Goal: Book appointment/travel/reservation

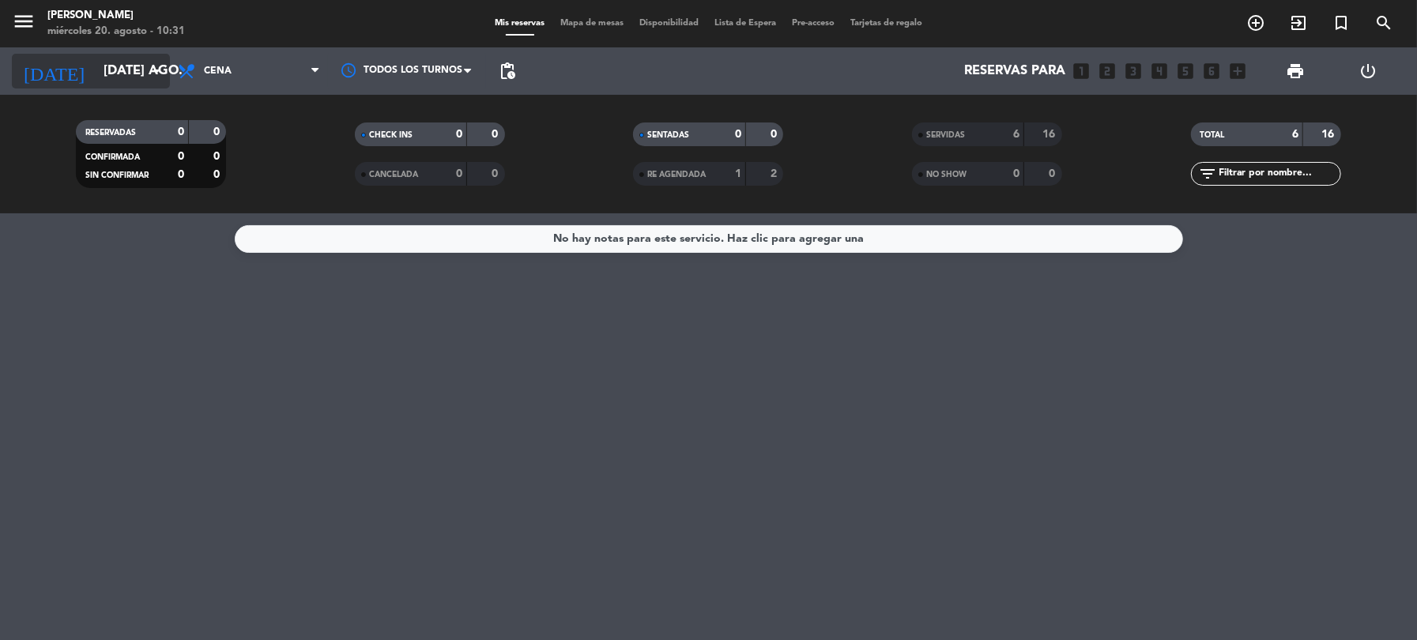
click at [156, 70] on icon "arrow_drop_down" at bounding box center [156, 71] width 19 height 19
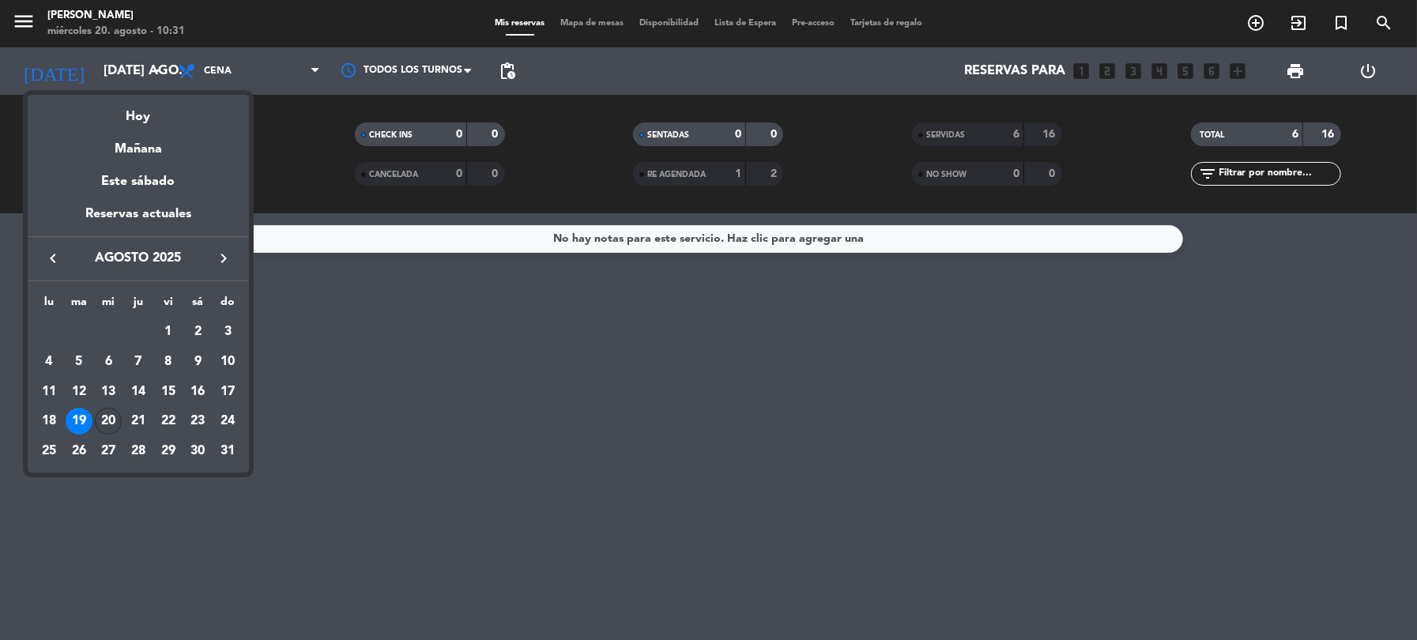
click at [115, 425] on div "20" at bounding box center [108, 421] width 27 height 27
type input "mié. 20 ago."
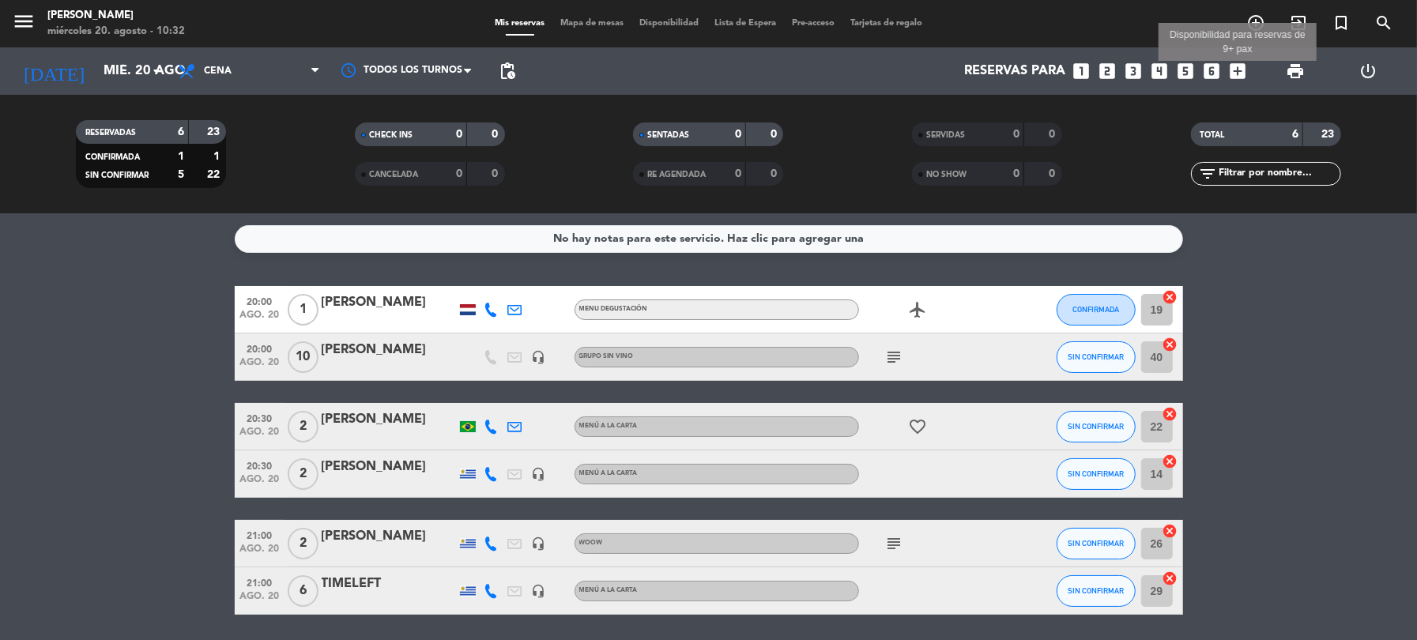
click at [1241, 70] on icon "add_box" at bounding box center [1237, 71] width 21 height 21
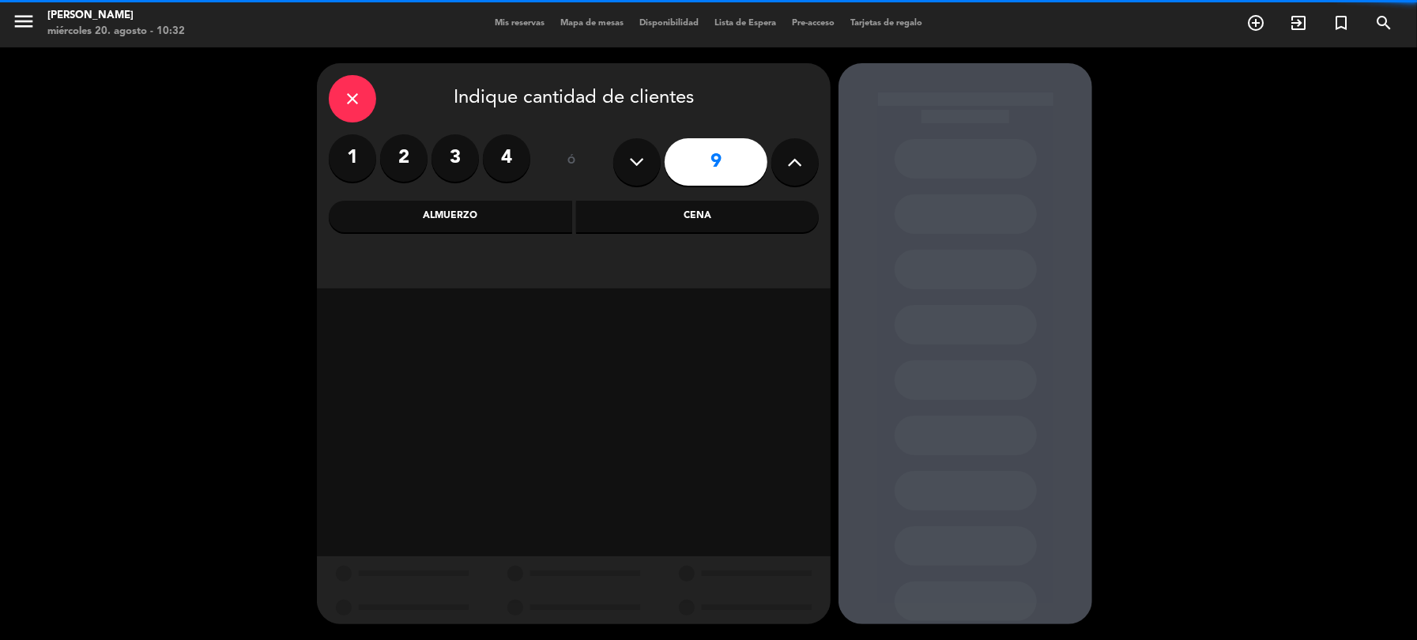
click at [801, 163] on icon at bounding box center [795, 162] width 15 height 24
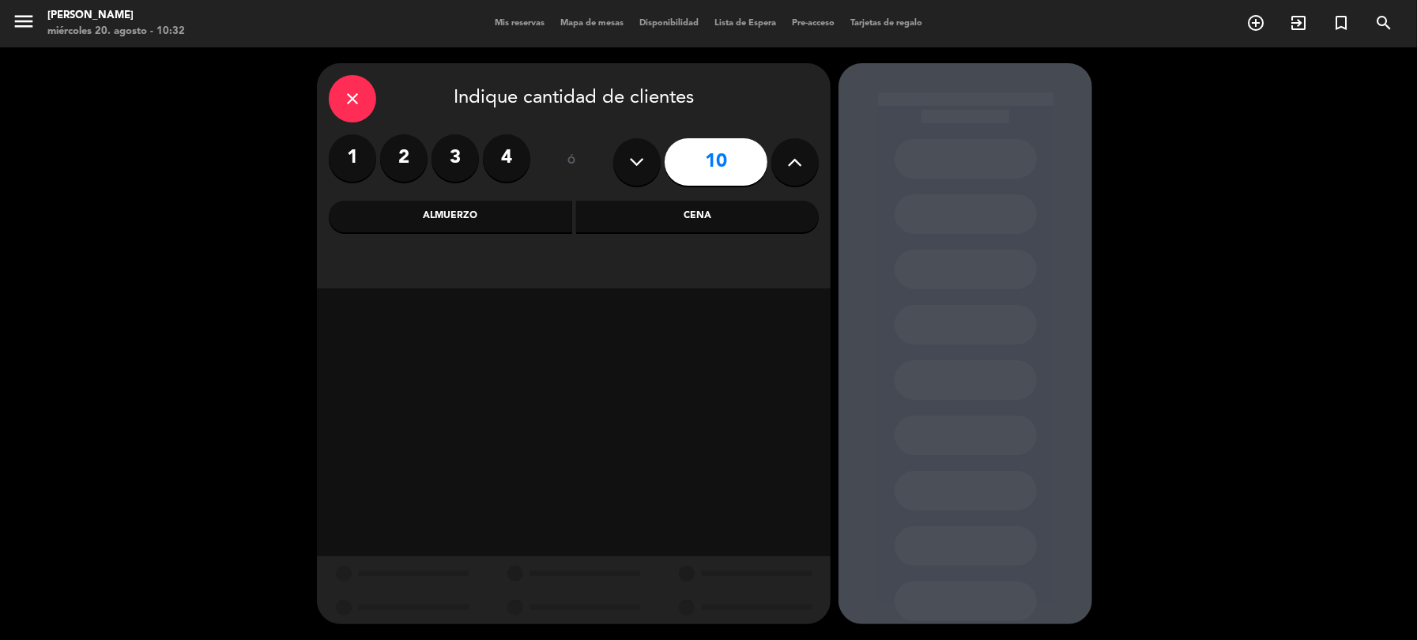
click at [807, 158] on button at bounding box center [794, 161] width 47 height 47
click at [806, 158] on button at bounding box center [794, 161] width 47 height 47
click at [801, 158] on icon at bounding box center [795, 162] width 15 height 24
type input "13"
click at [628, 215] on div "Cena" at bounding box center [697, 217] width 243 height 32
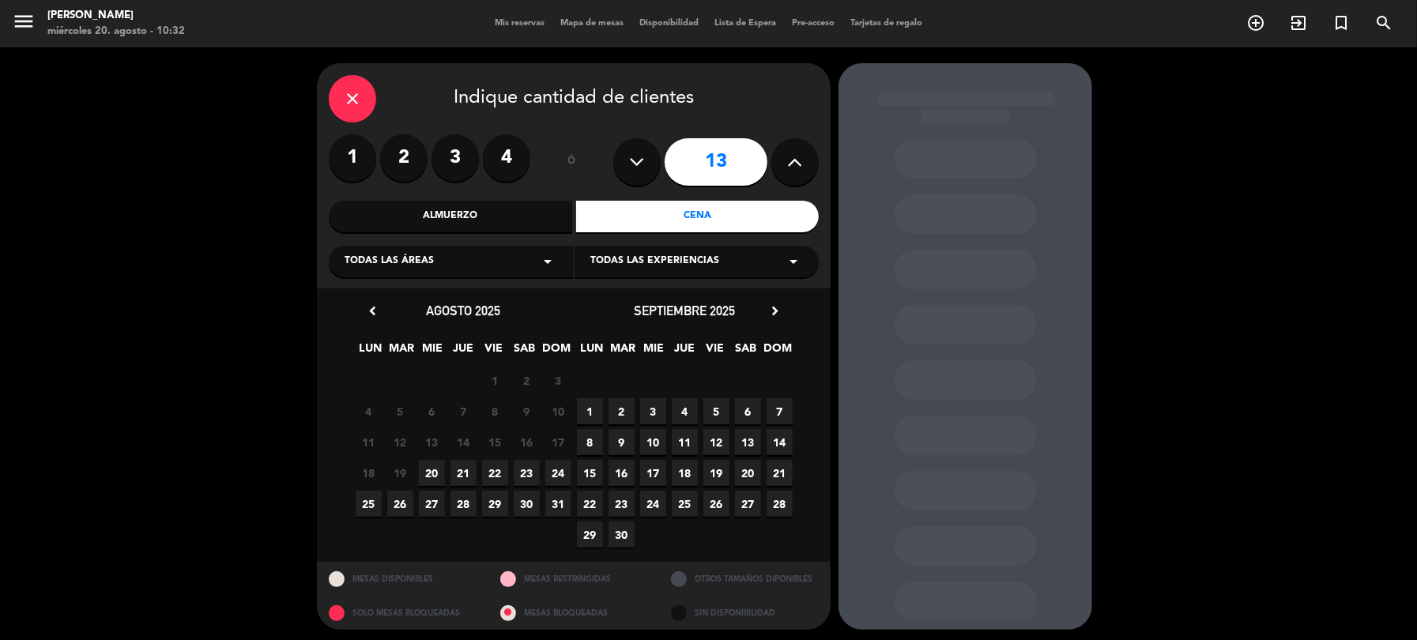
click at [551, 262] on icon "arrow_drop_down" at bounding box center [547, 261] width 19 height 19
click at [349, 389] on div "Salón" at bounding box center [451, 394] width 213 height 16
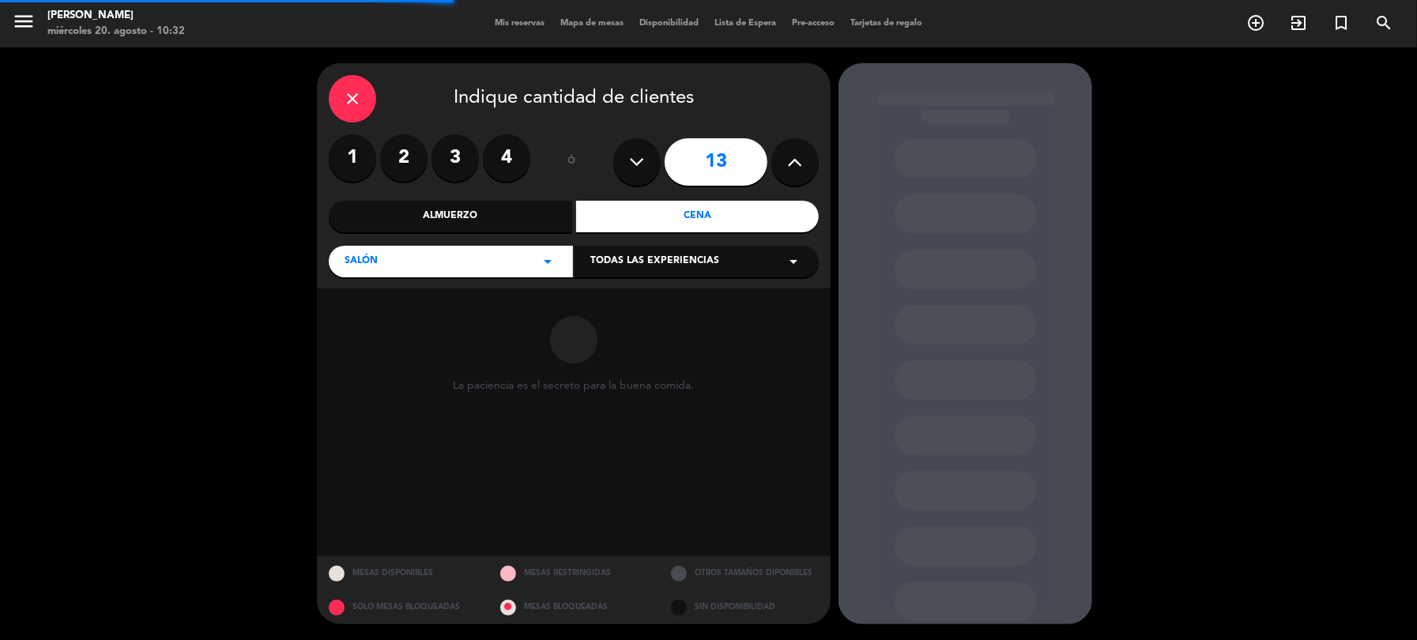
click at [804, 256] on div "Todas las experiencias arrow_drop_down" at bounding box center [697, 262] width 244 height 32
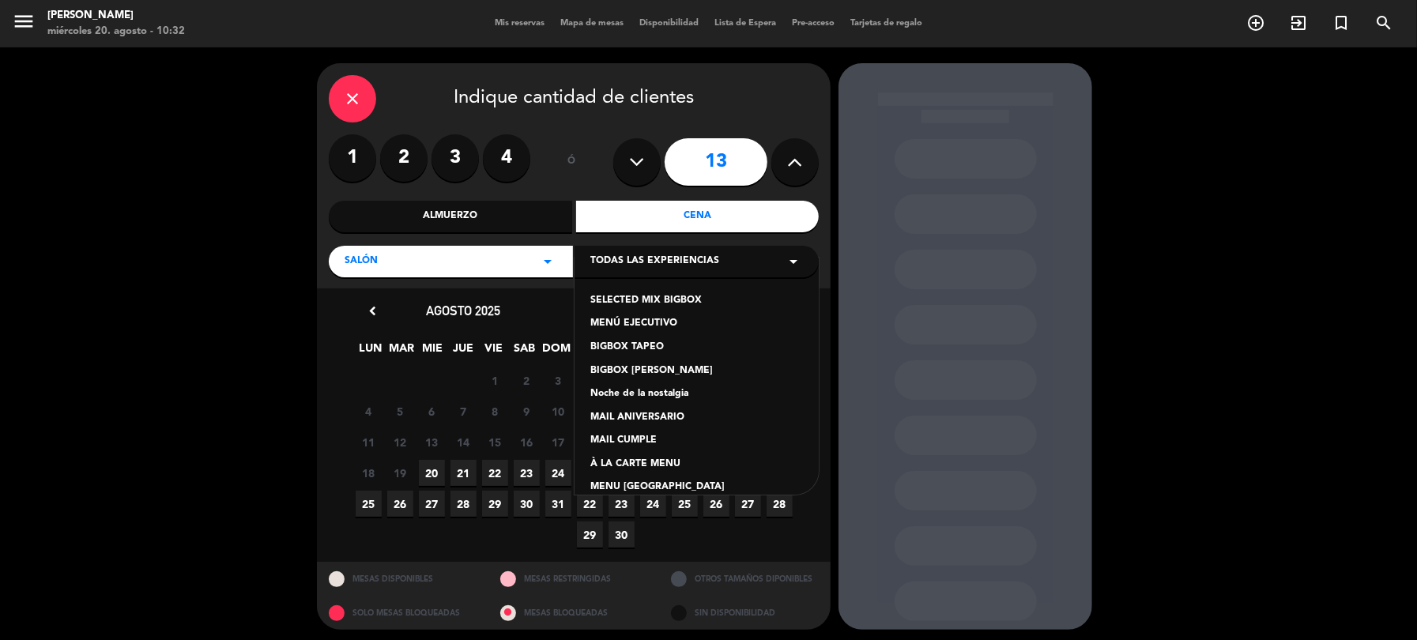
click at [655, 466] on div "À LA CARTE MENU" at bounding box center [696, 465] width 213 height 16
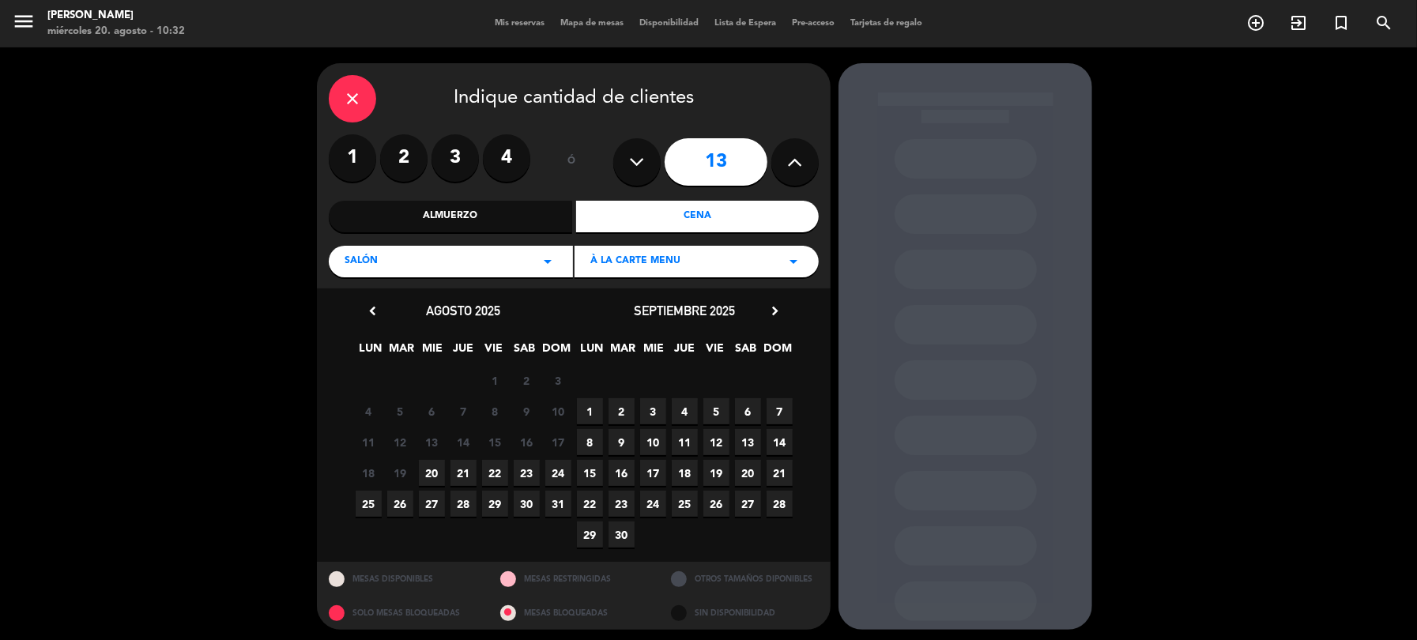
click at [431, 477] on span "20" at bounding box center [432, 473] width 26 height 26
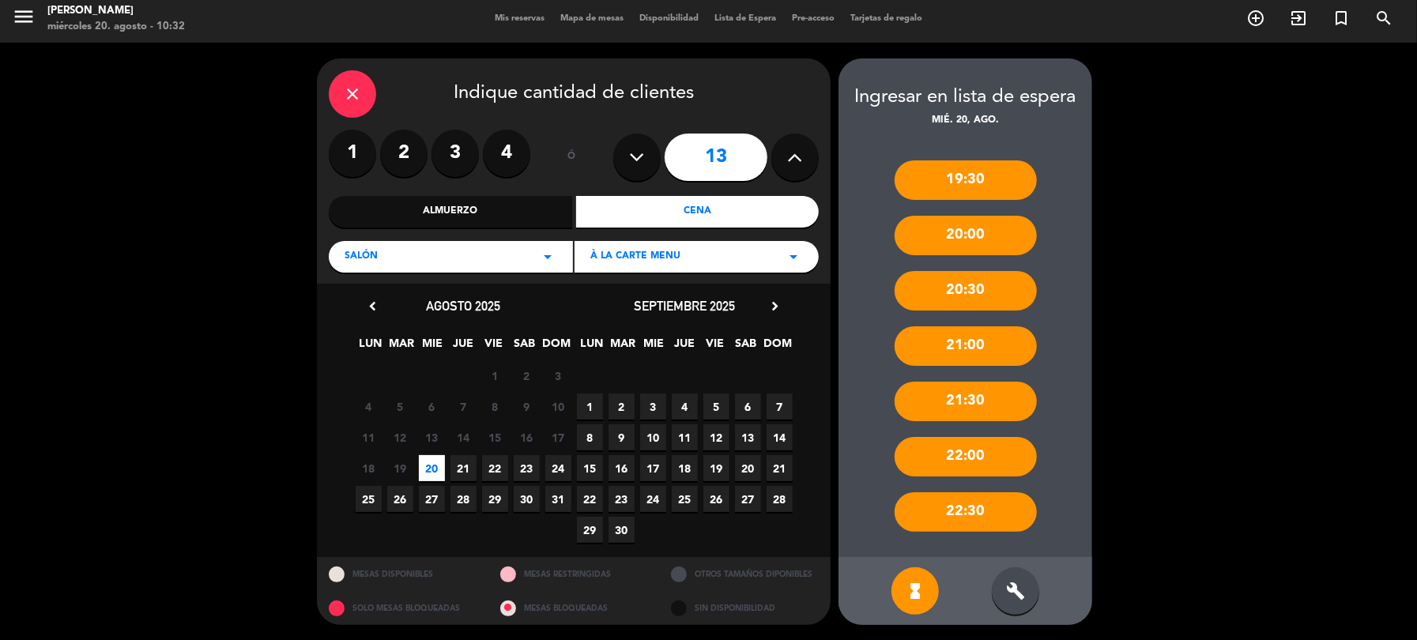
click at [348, 93] on icon "close" at bounding box center [352, 94] width 19 height 19
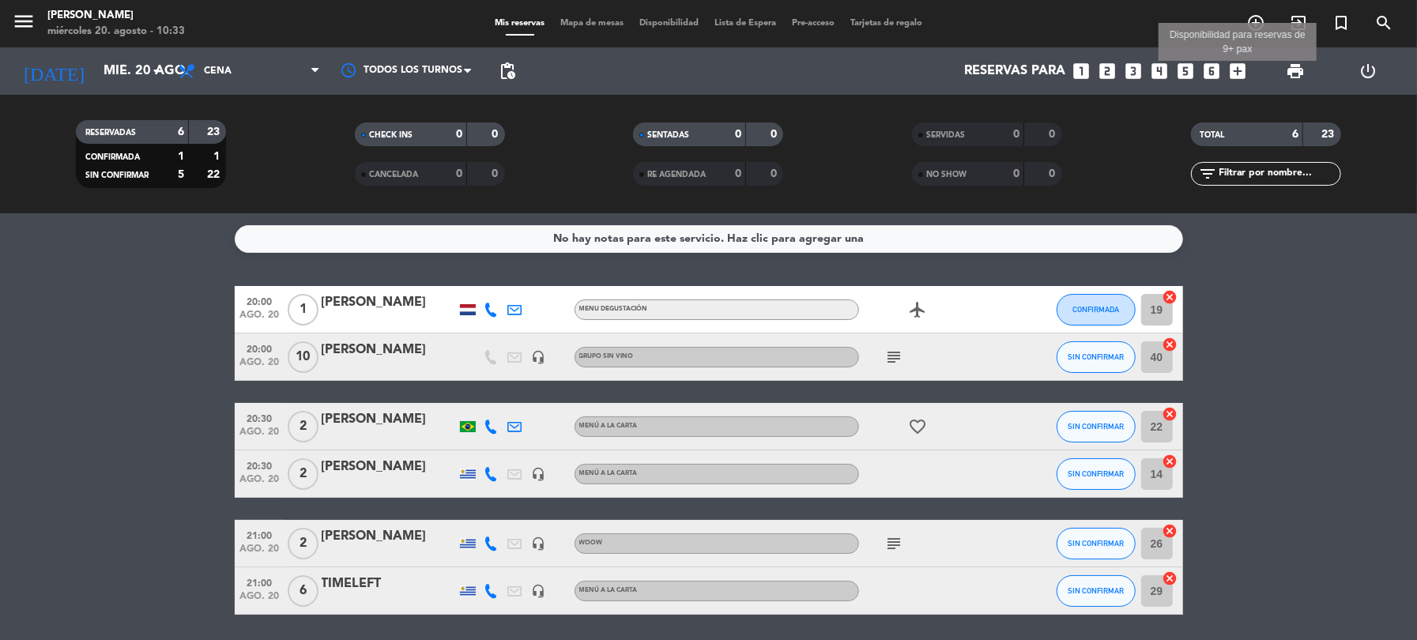
click at [1239, 67] on icon "add_box" at bounding box center [1237, 71] width 21 height 21
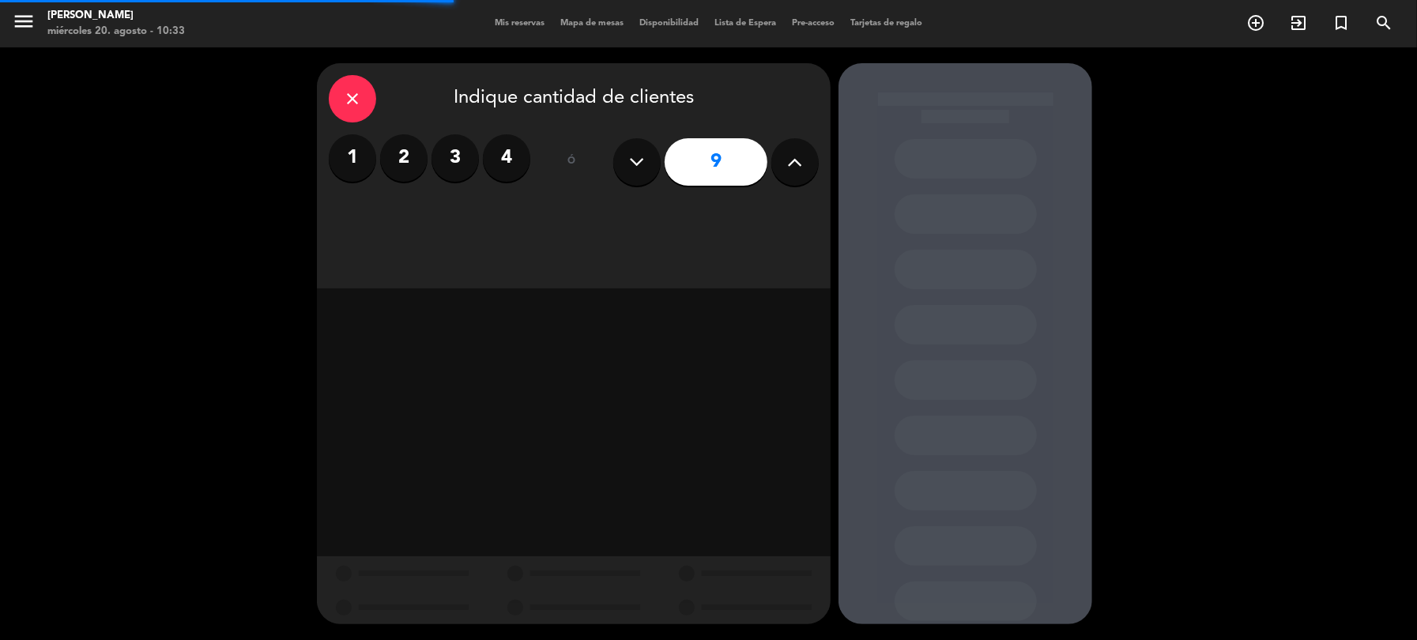
click at [807, 158] on button at bounding box center [794, 161] width 47 height 47
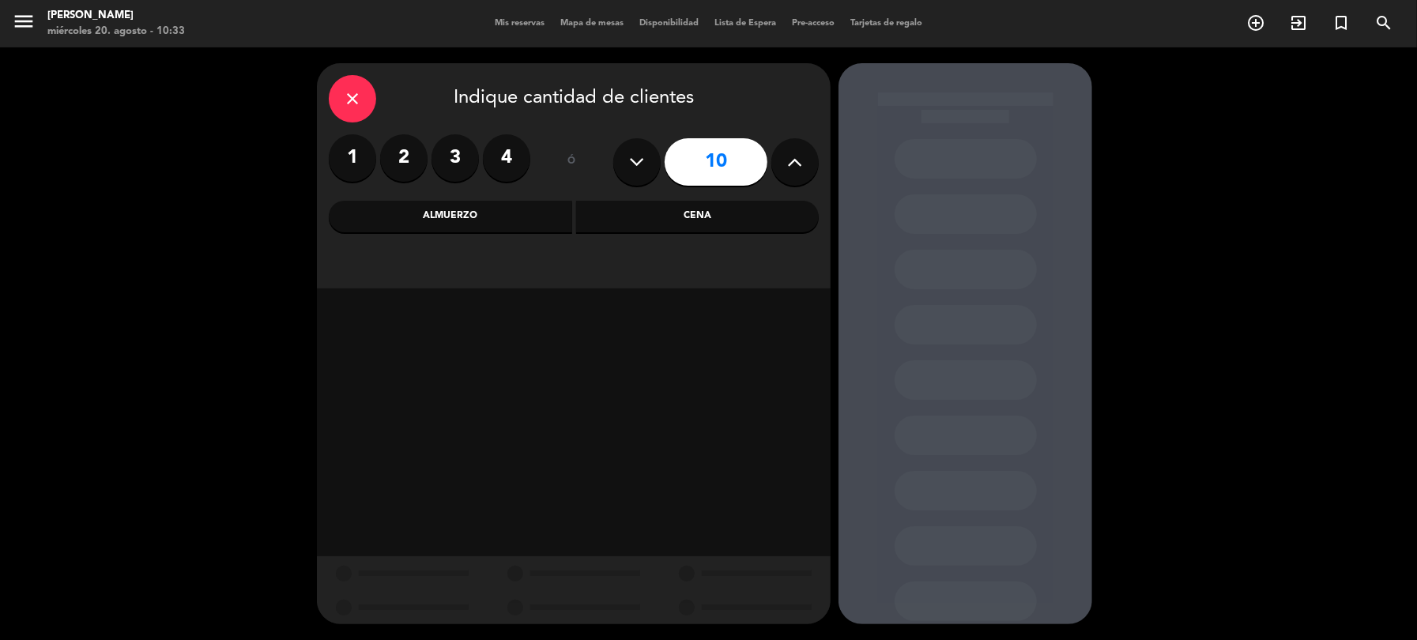
click at [807, 158] on button at bounding box center [794, 161] width 47 height 47
type input "13"
click at [590, 218] on div "Cena" at bounding box center [697, 217] width 243 height 32
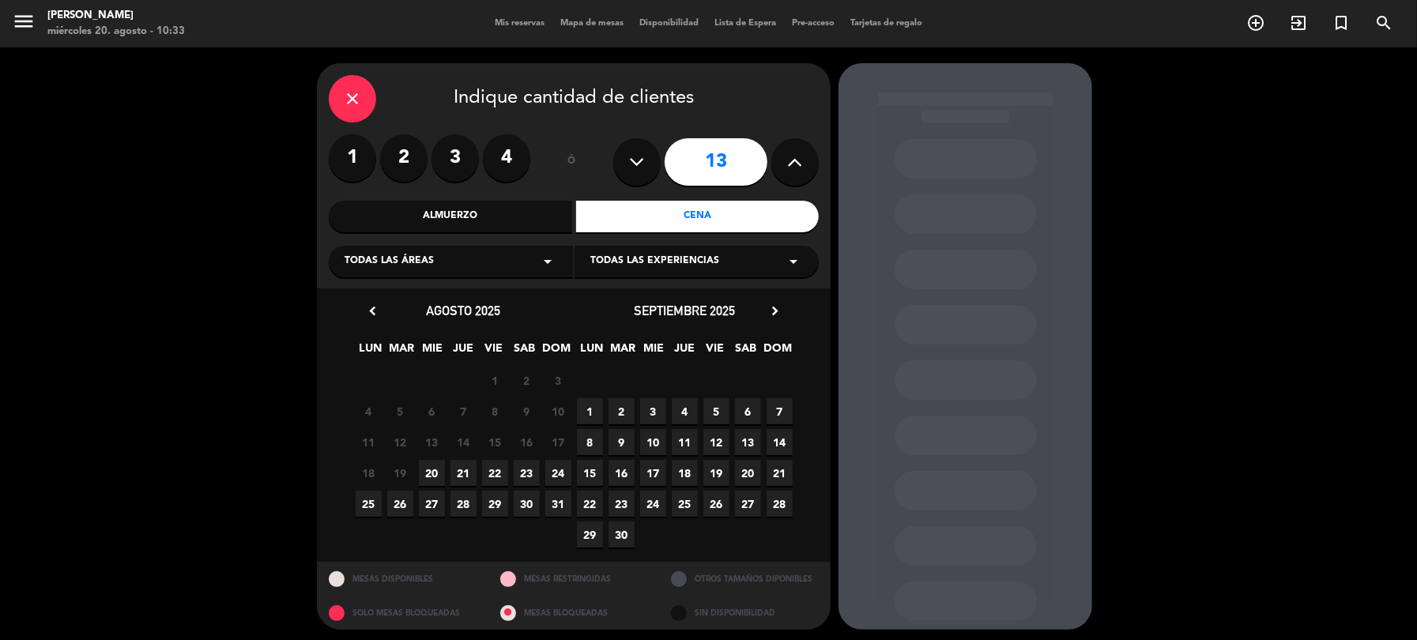
click at [547, 259] on icon "arrow_drop_down" at bounding box center [547, 261] width 19 height 19
click at [351, 393] on div "Salón" at bounding box center [451, 394] width 213 height 16
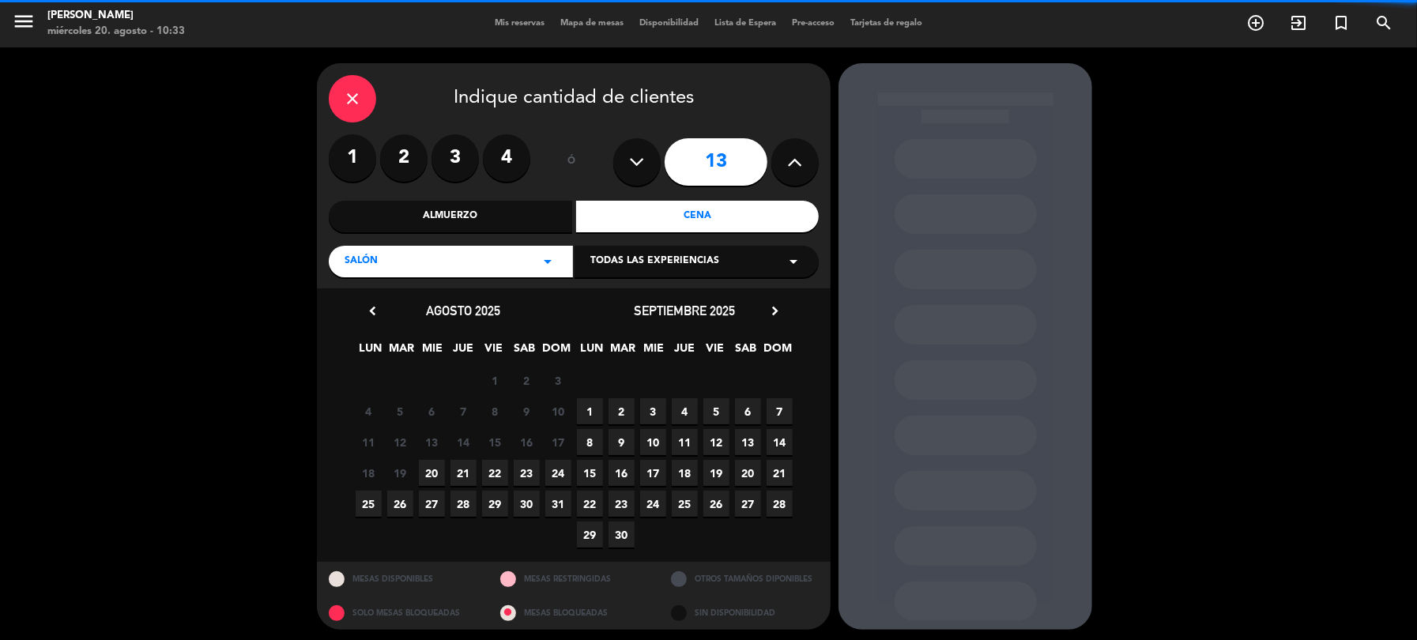
click at [789, 261] on icon "arrow_drop_down" at bounding box center [793, 261] width 19 height 19
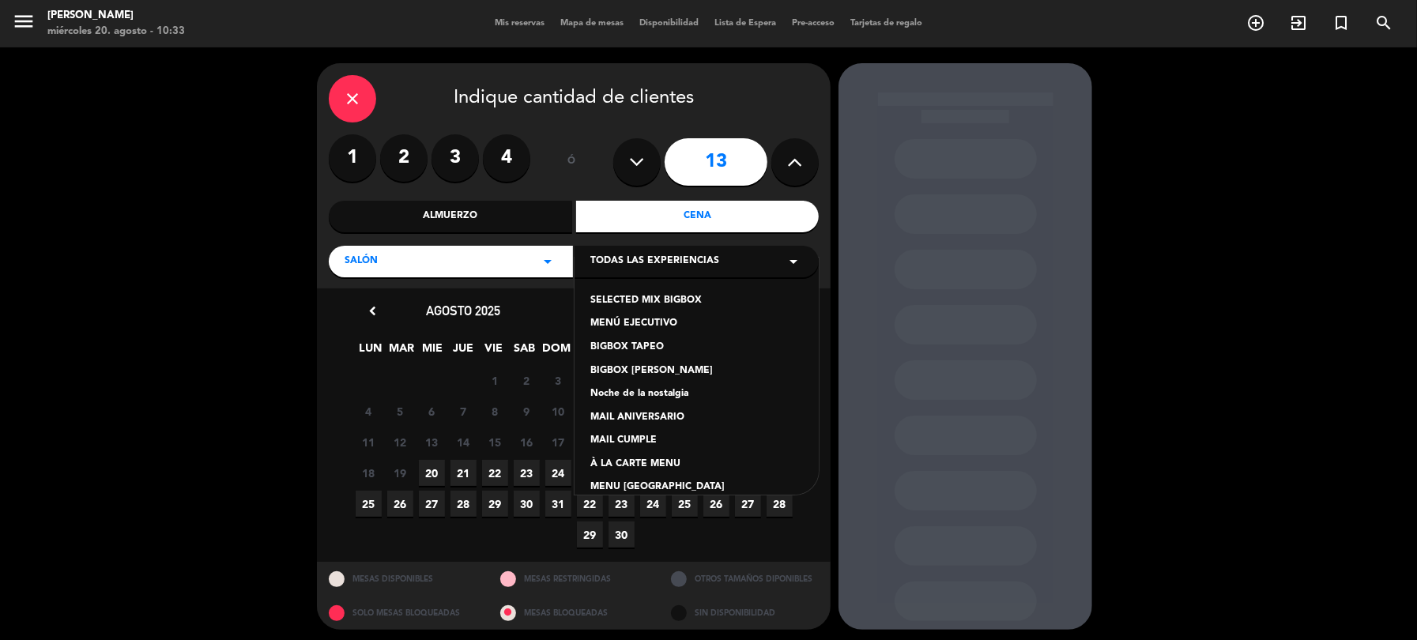
click at [662, 458] on div "À LA CARTE MENU" at bounding box center [696, 465] width 213 height 16
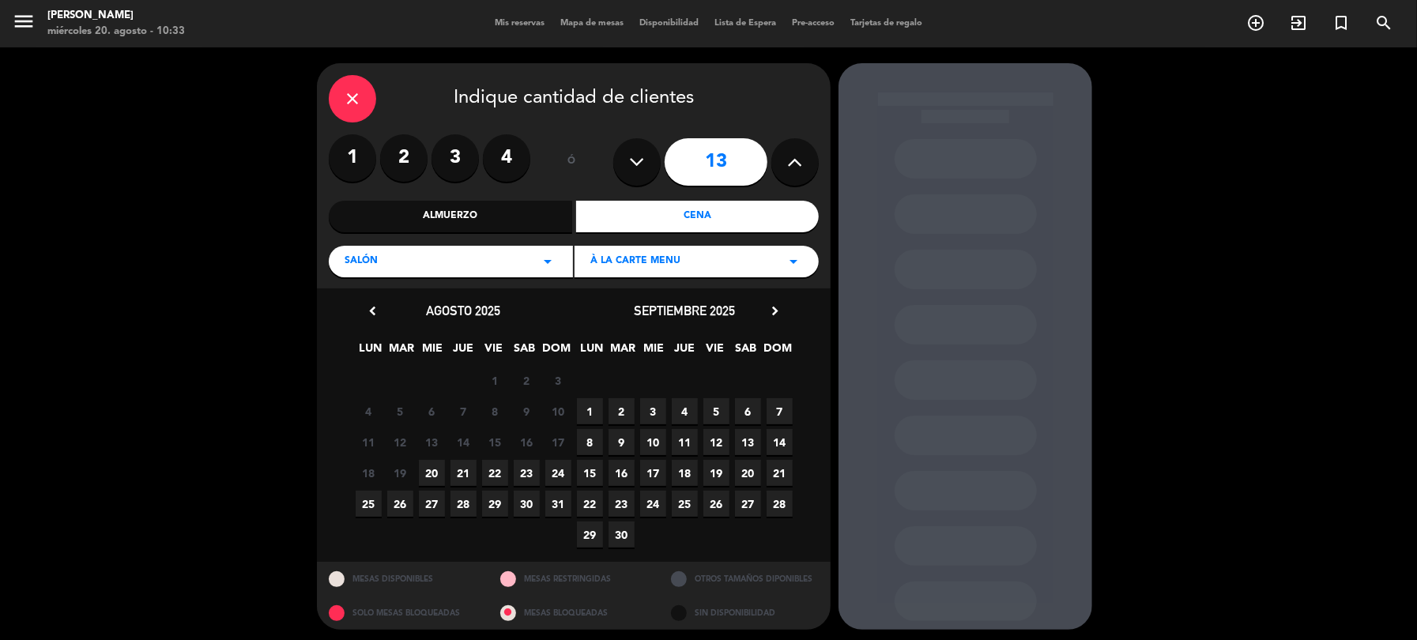
click at [431, 476] on span "20" at bounding box center [432, 473] width 26 height 26
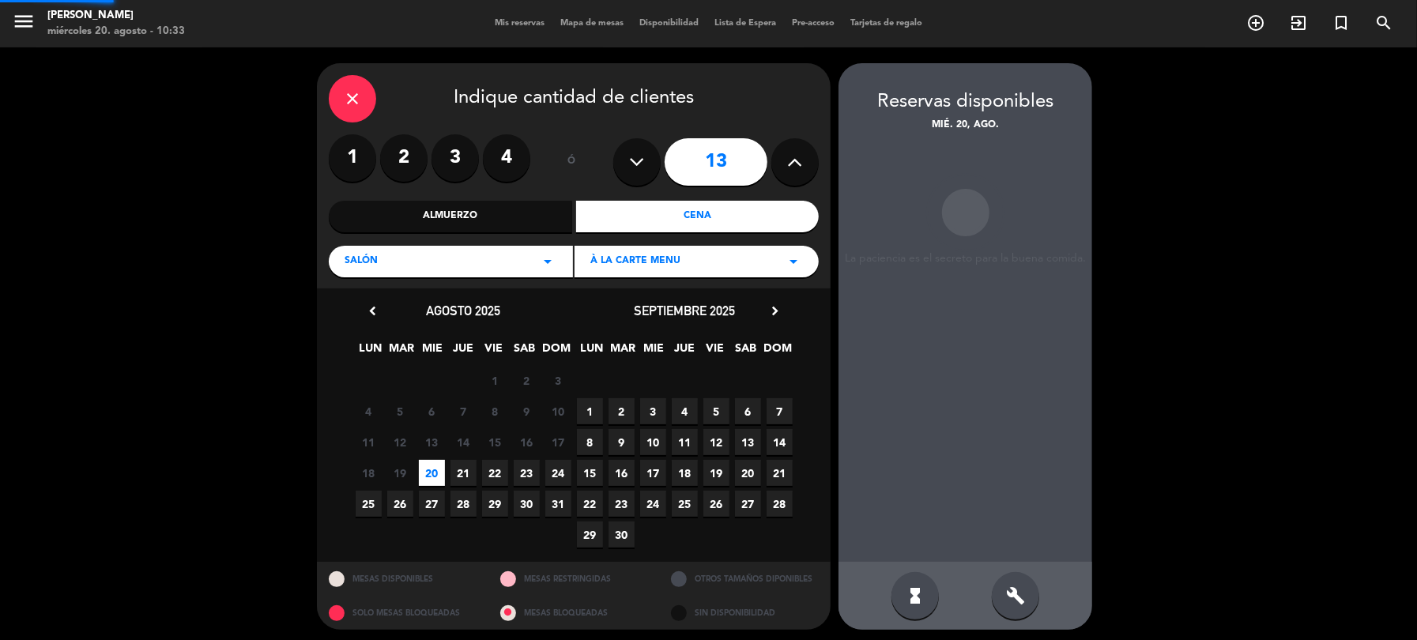
scroll to position [5, 0]
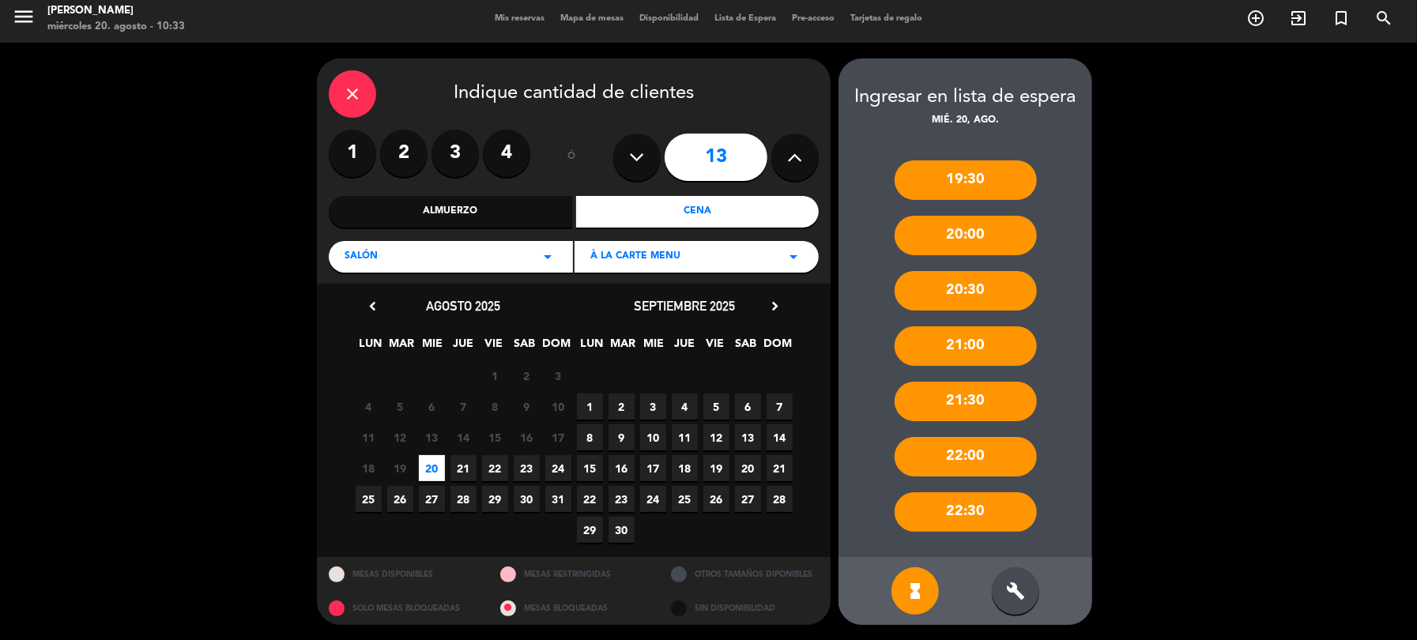
click at [949, 292] on div "20:30" at bounding box center [966, 291] width 142 height 40
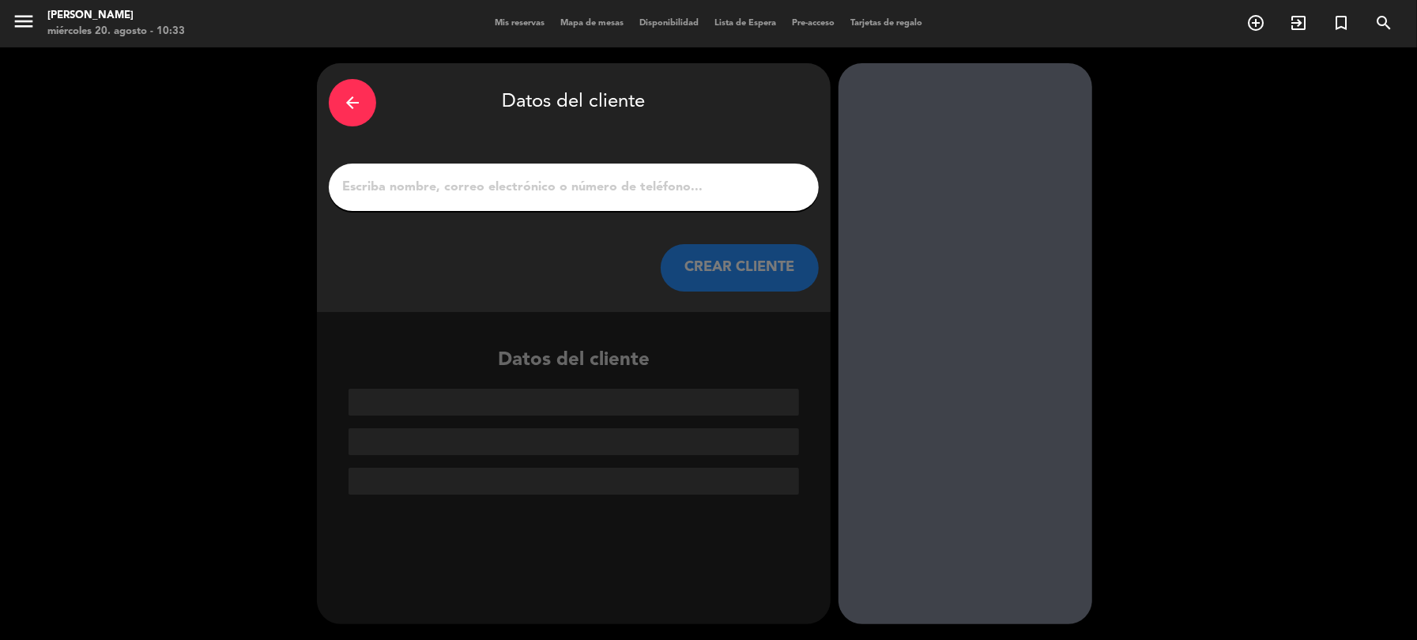
click at [339, 107] on div "arrow_back" at bounding box center [352, 102] width 47 height 47
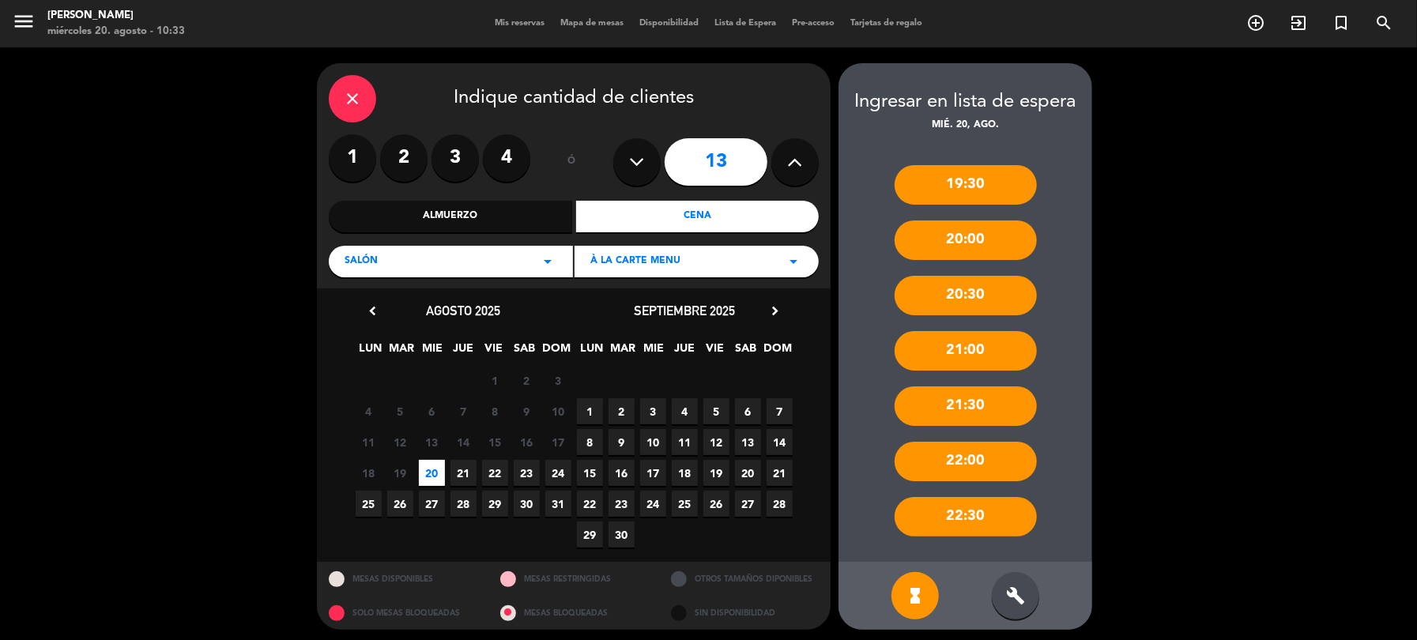
click at [974, 240] on div "20:00" at bounding box center [966, 241] width 142 height 40
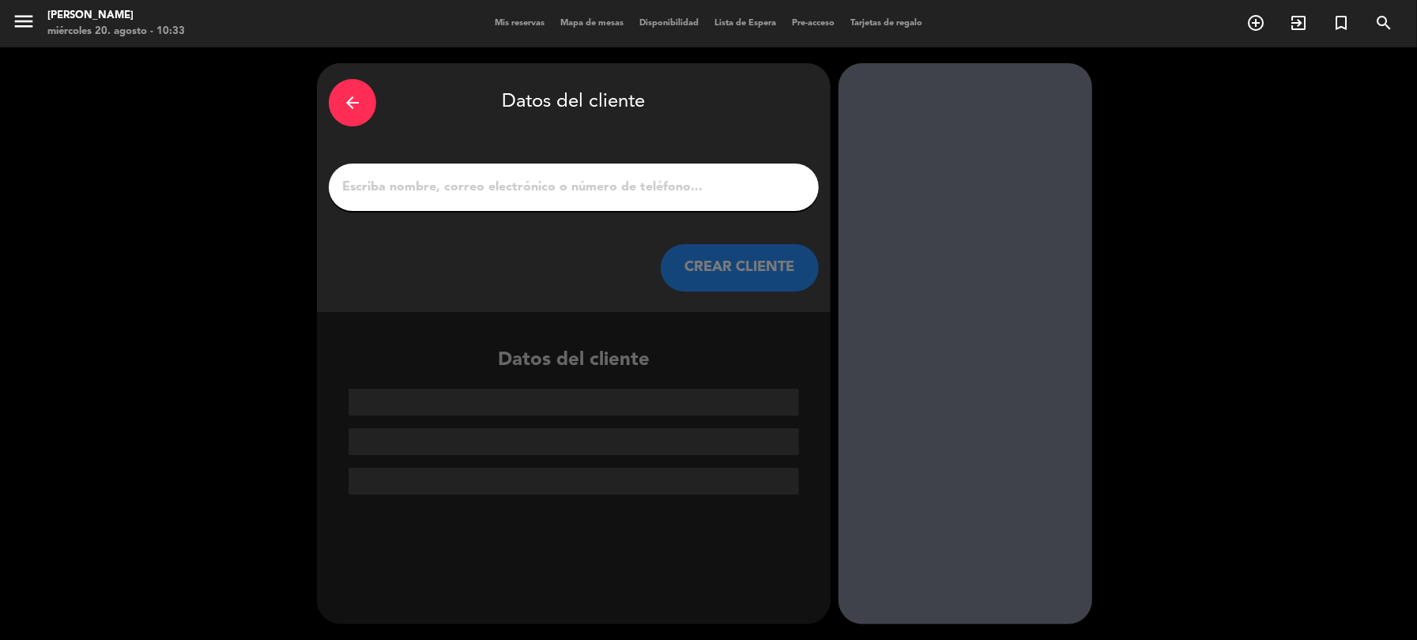
click at [462, 190] on input "1" at bounding box center [574, 187] width 466 height 22
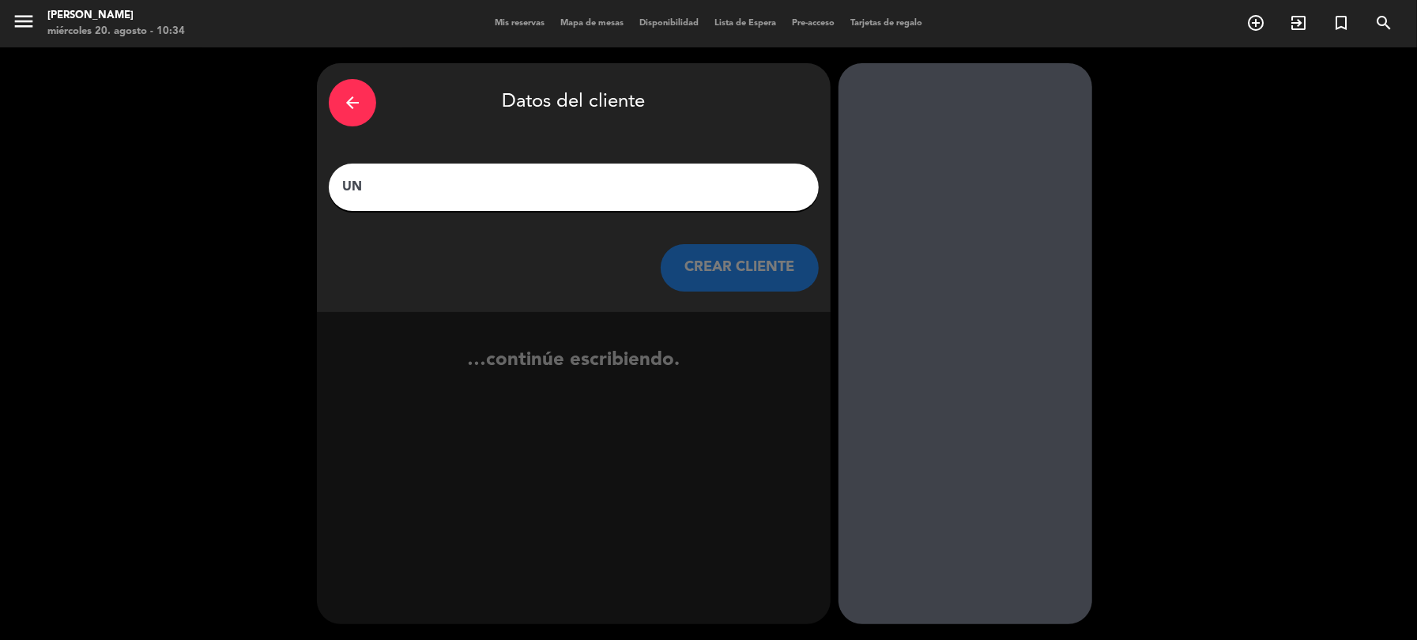
type input "U"
type input "r"
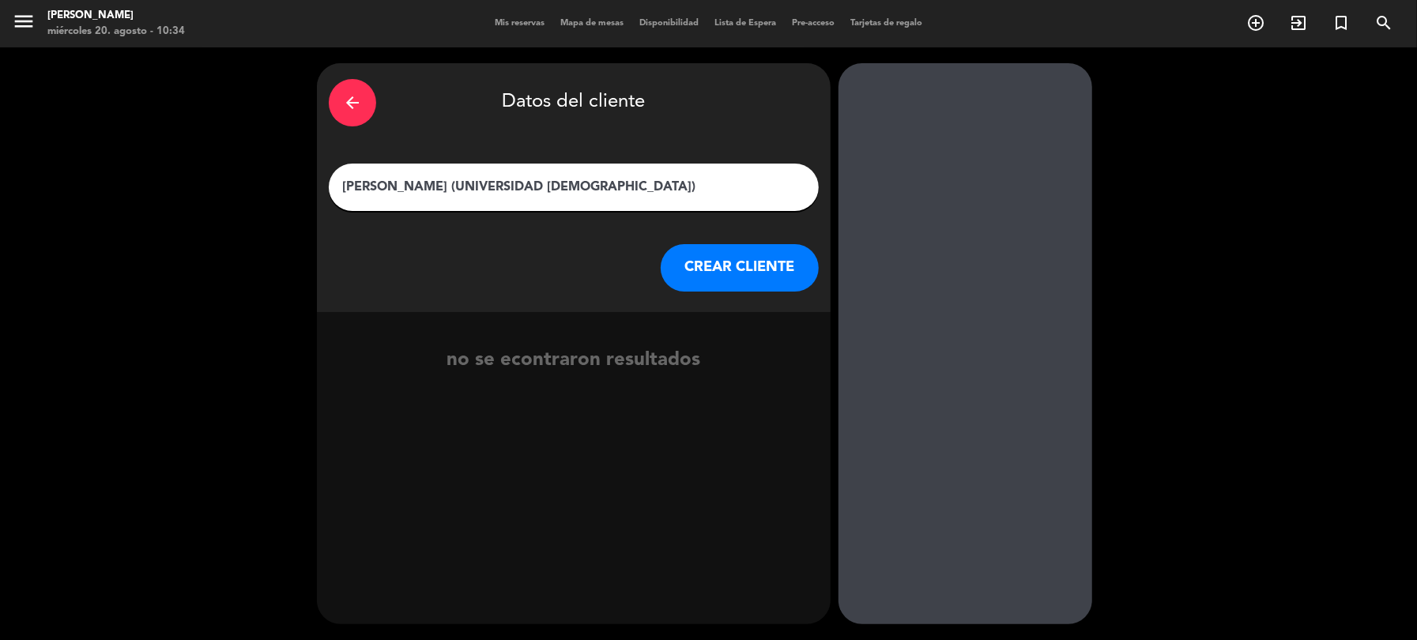
type input "[PERSON_NAME] (UNIVERSIDAD [DEMOGRAPHIC_DATA])"
click at [670, 278] on button "CREAR CLIENTE" at bounding box center [740, 267] width 158 height 47
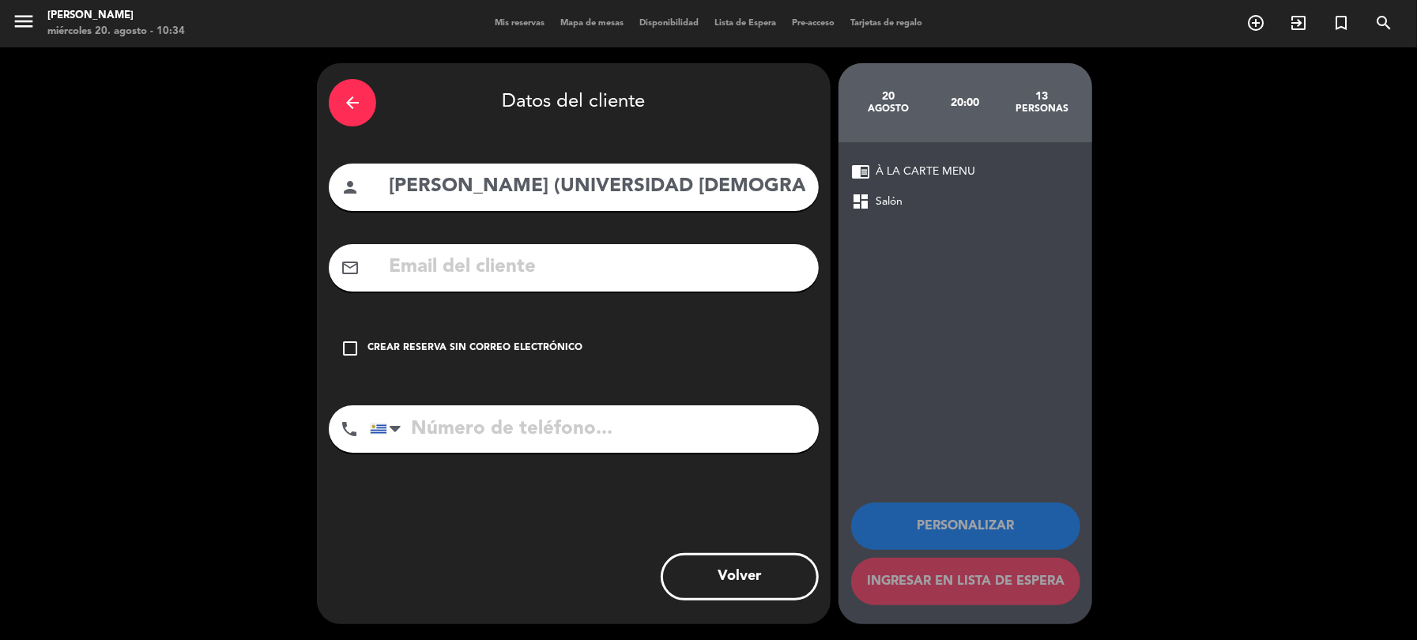
click at [496, 270] on input "text" at bounding box center [597, 267] width 420 height 32
type input "rcardoso"
click at [564, 181] on input "[PERSON_NAME] (UNIVERSIDAD [DEMOGRAPHIC_DATA])" at bounding box center [597, 187] width 420 height 32
type input "[PERSON_NAME] (UNIVERSIDAD [DEMOGRAPHIC_DATA])"
click at [494, 261] on input "rcardoso" at bounding box center [597, 267] width 420 height 32
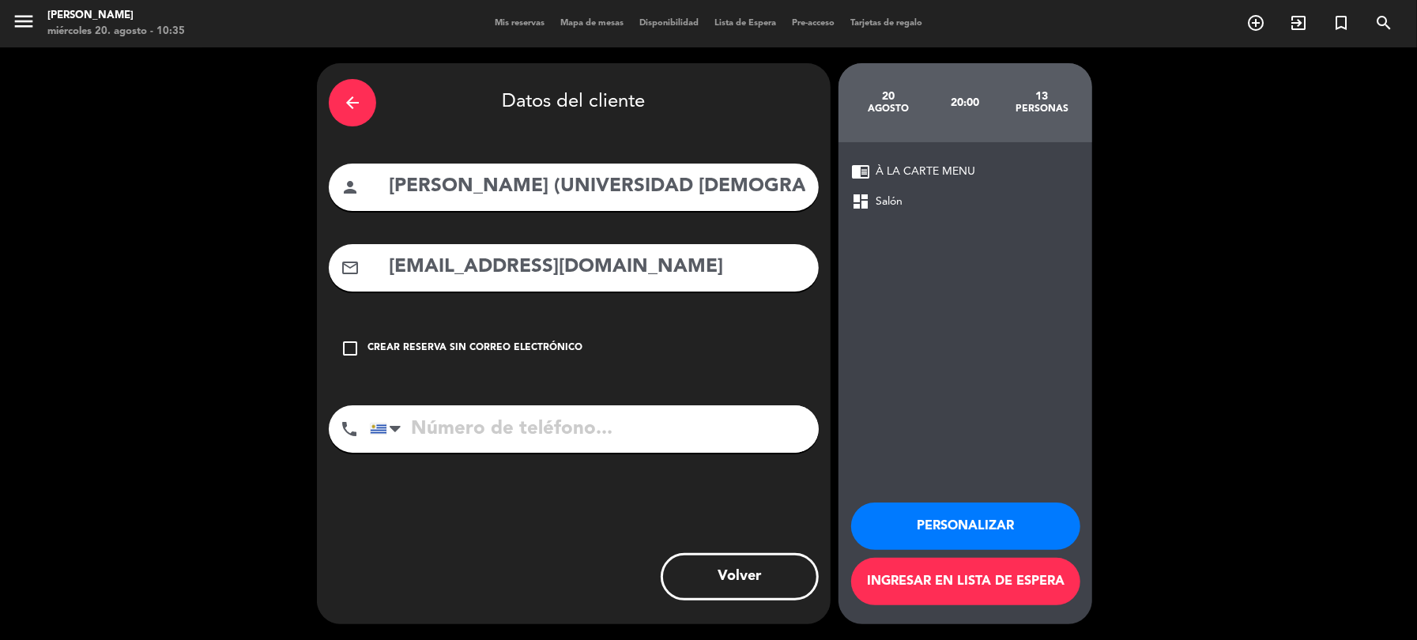
type input "[EMAIL_ADDRESS][DOMAIN_NAME]"
click at [466, 424] on input "tel" at bounding box center [594, 428] width 449 height 47
type input "094774880"
click at [899, 532] on button "Personalizar" at bounding box center [965, 526] width 229 height 47
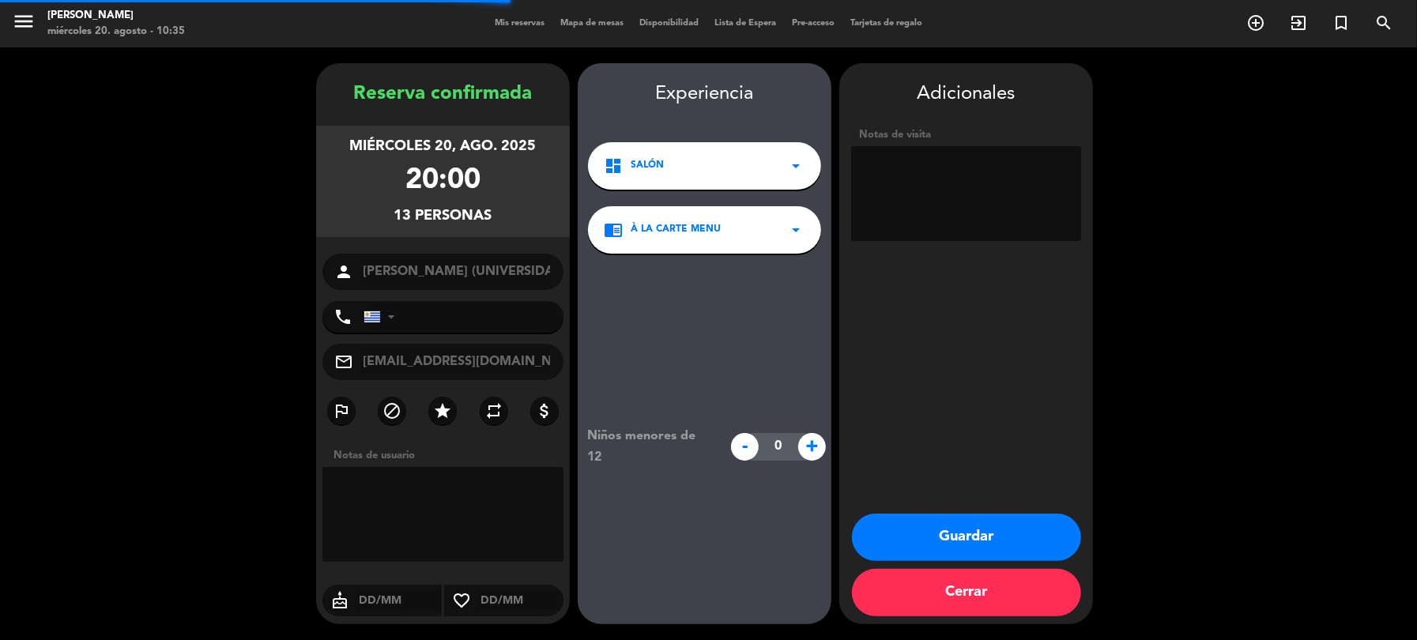
type input "[PHONE_NUMBER]"
click at [994, 544] on button "Guardar" at bounding box center [966, 537] width 229 height 47
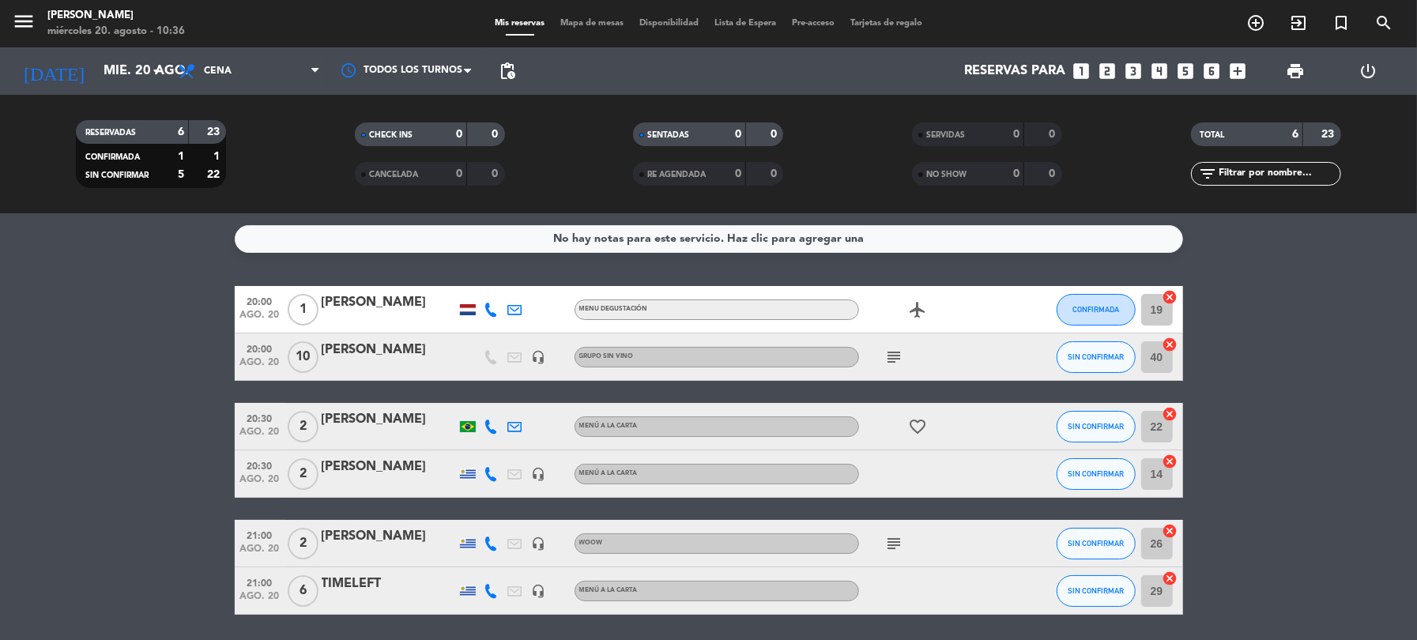
click at [735, 28] on div "Mis reservas Mapa de mesas Disponibilidad Lista de Espera Pre-acceso Tarjetas d…" at bounding box center [708, 24] width 443 height 14
click at [738, 21] on span "Lista de Espera" at bounding box center [745, 23] width 77 height 9
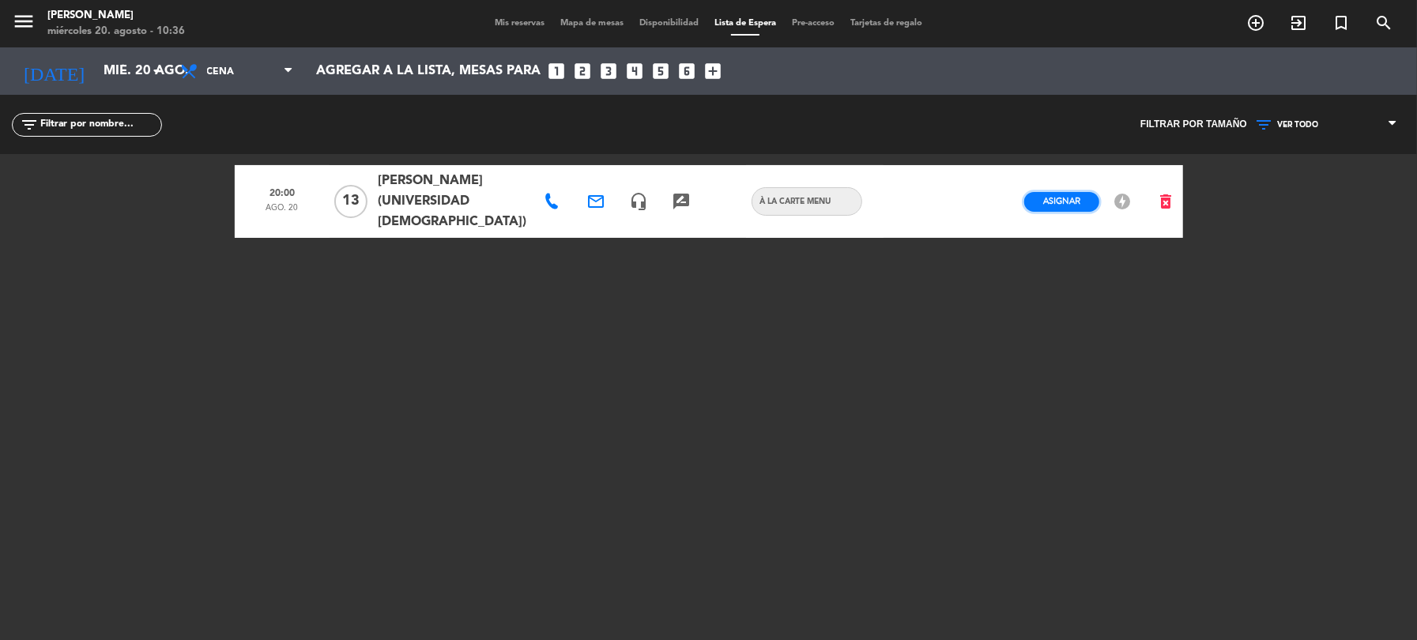
click at [1063, 200] on span "Asignar" at bounding box center [1061, 201] width 37 height 12
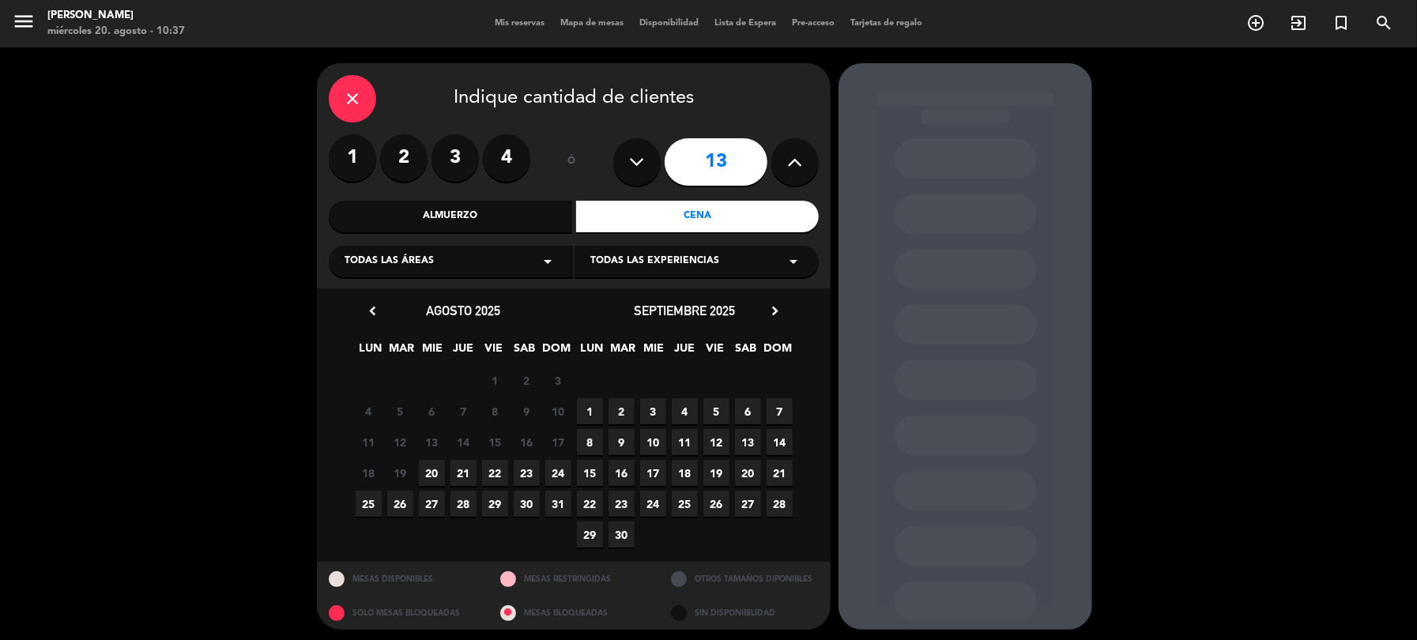
click at [425, 469] on span "20" at bounding box center [432, 473] width 26 height 26
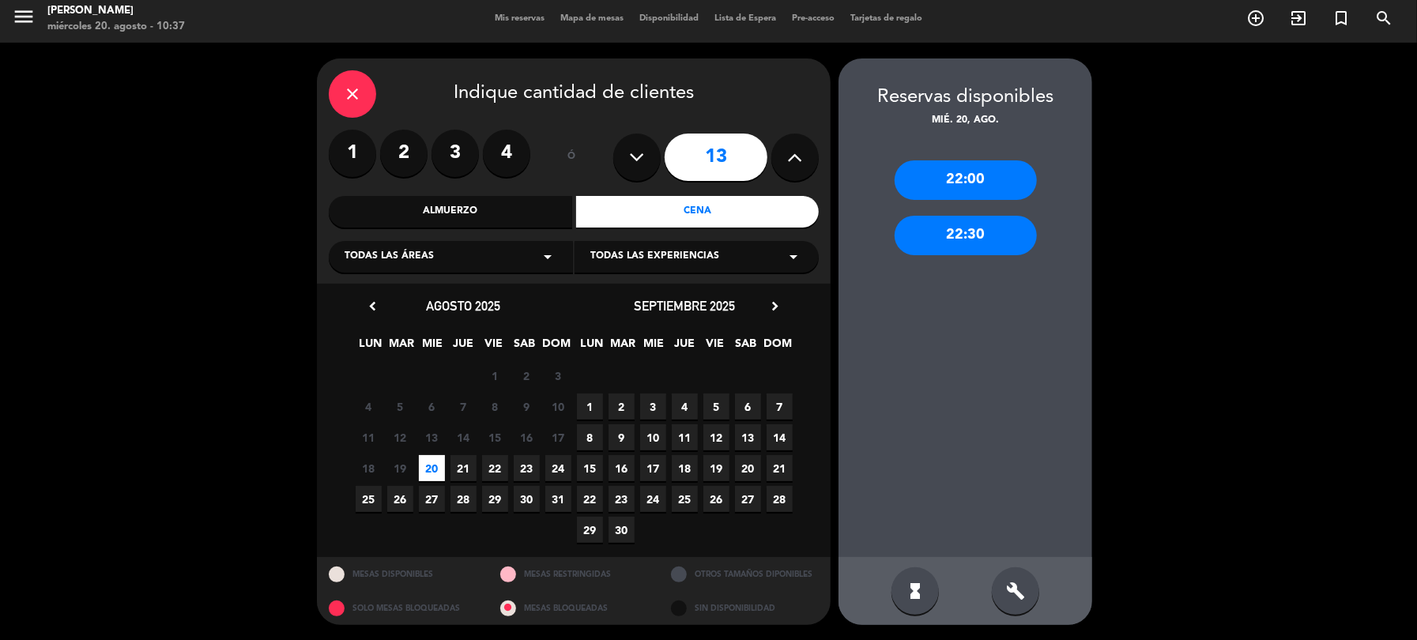
click at [550, 258] on icon "arrow_drop_down" at bounding box center [547, 256] width 19 height 19
click at [373, 389] on div "Salón" at bounding box center [451, 390] width 213 height 16
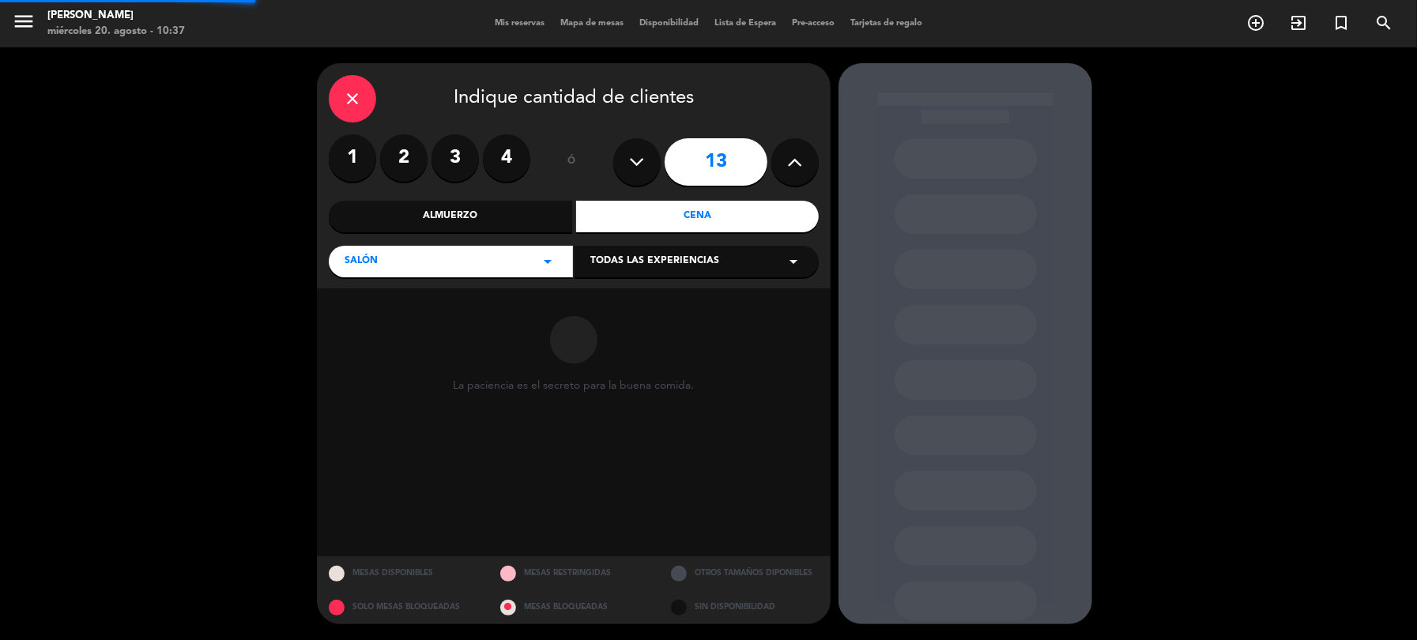
scroll to position [0, 0]
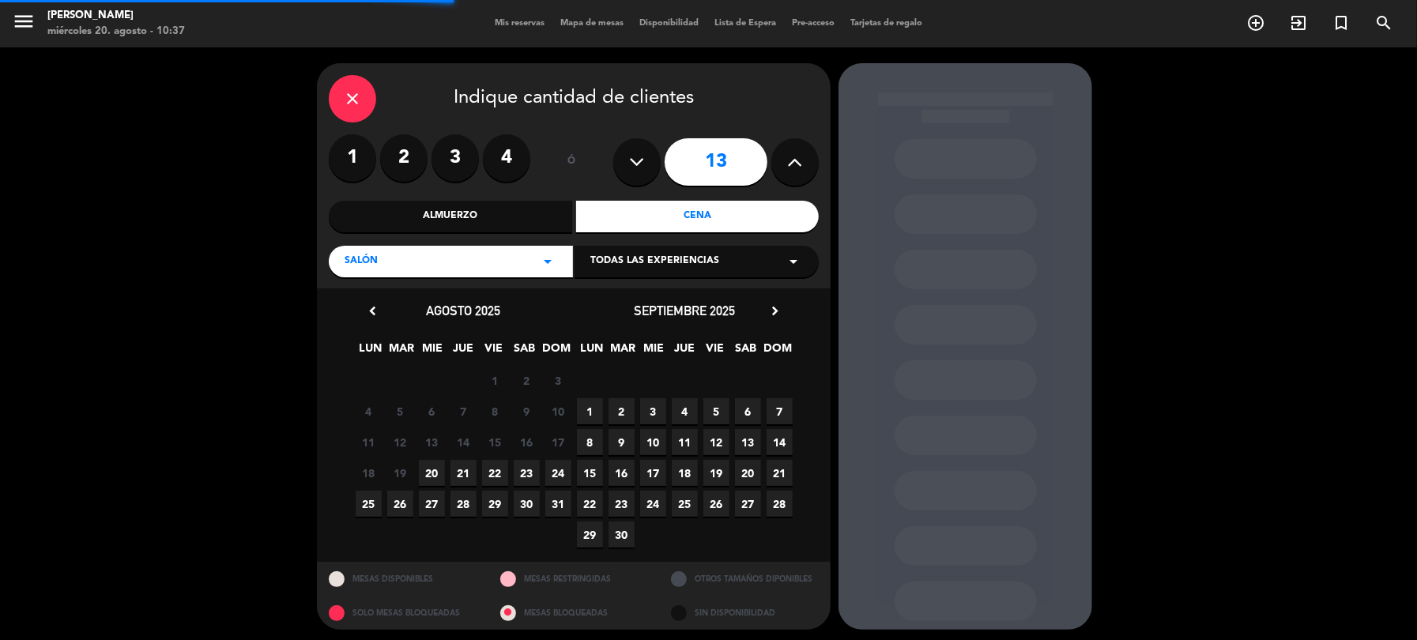
click at [800, 258] on icon "arrow_drop_down" at bounding box center [793, 261] width 19 height 19
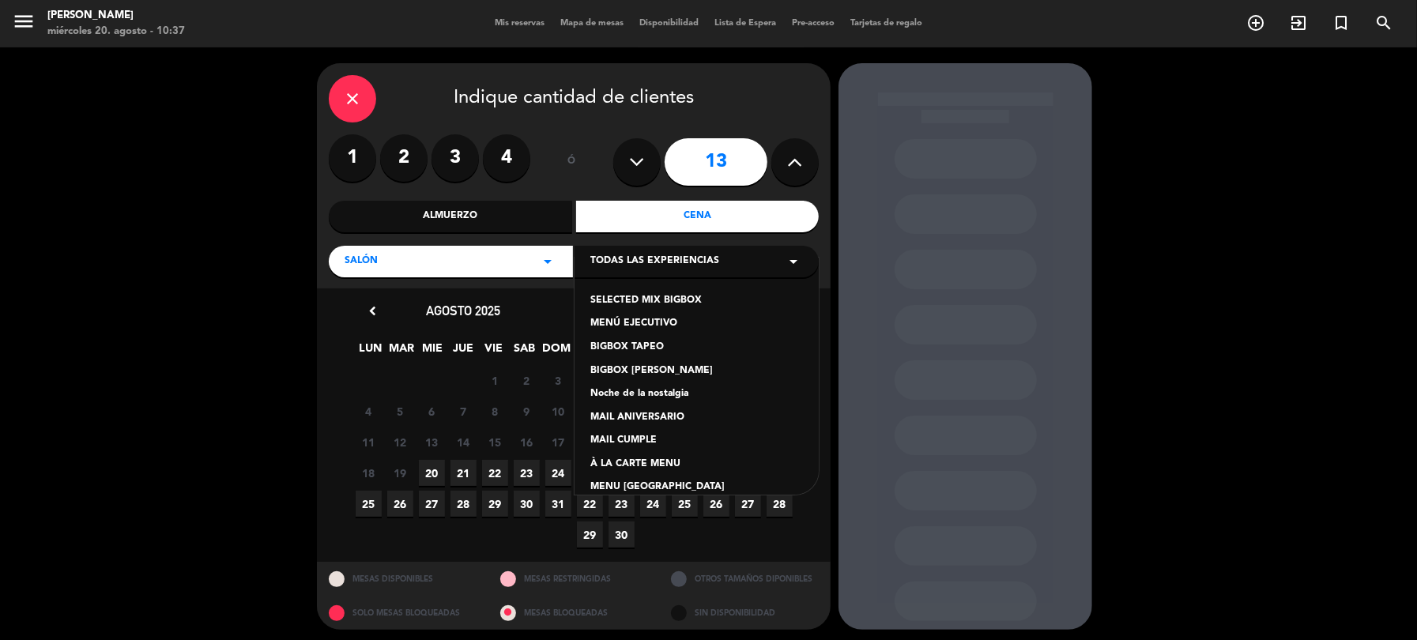
click at [639, 468] on div "À LA CARTE MENU" at bounding box center [696, 465] width 213 height 16
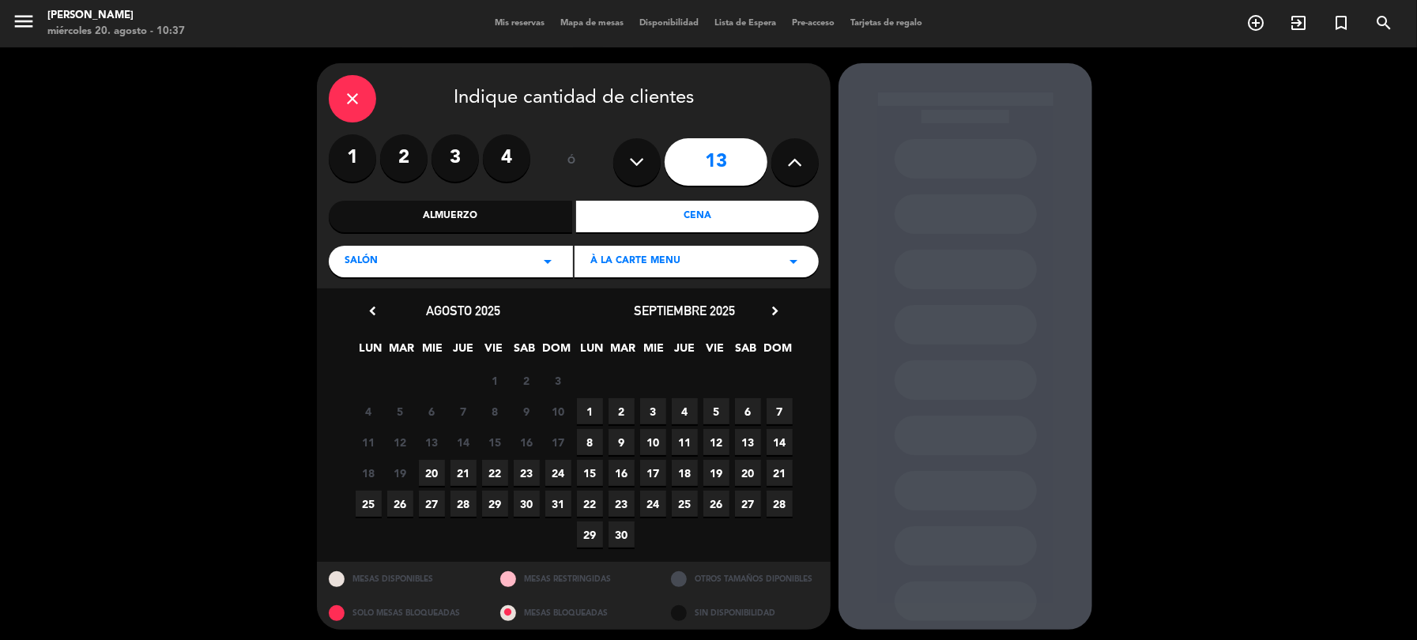
click at [434, 474] on span "20" at bounding box center [432, 473] width 26 height 26
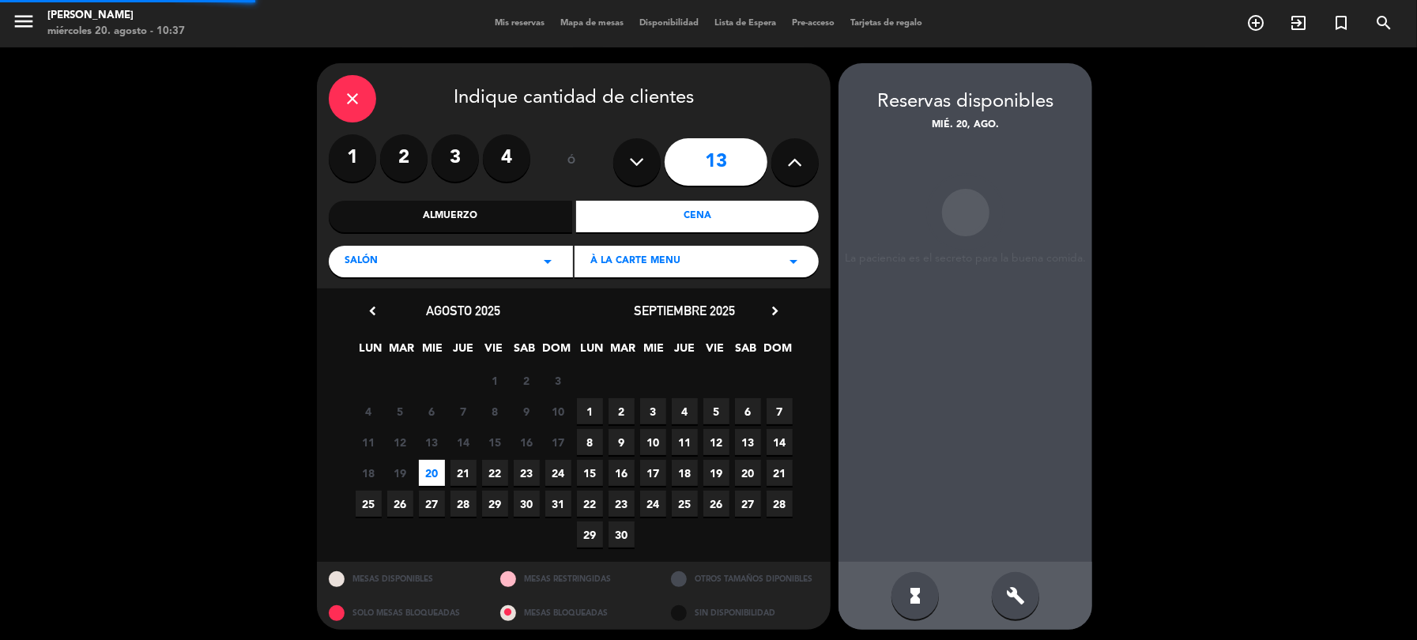
scroll to position [5, 0]
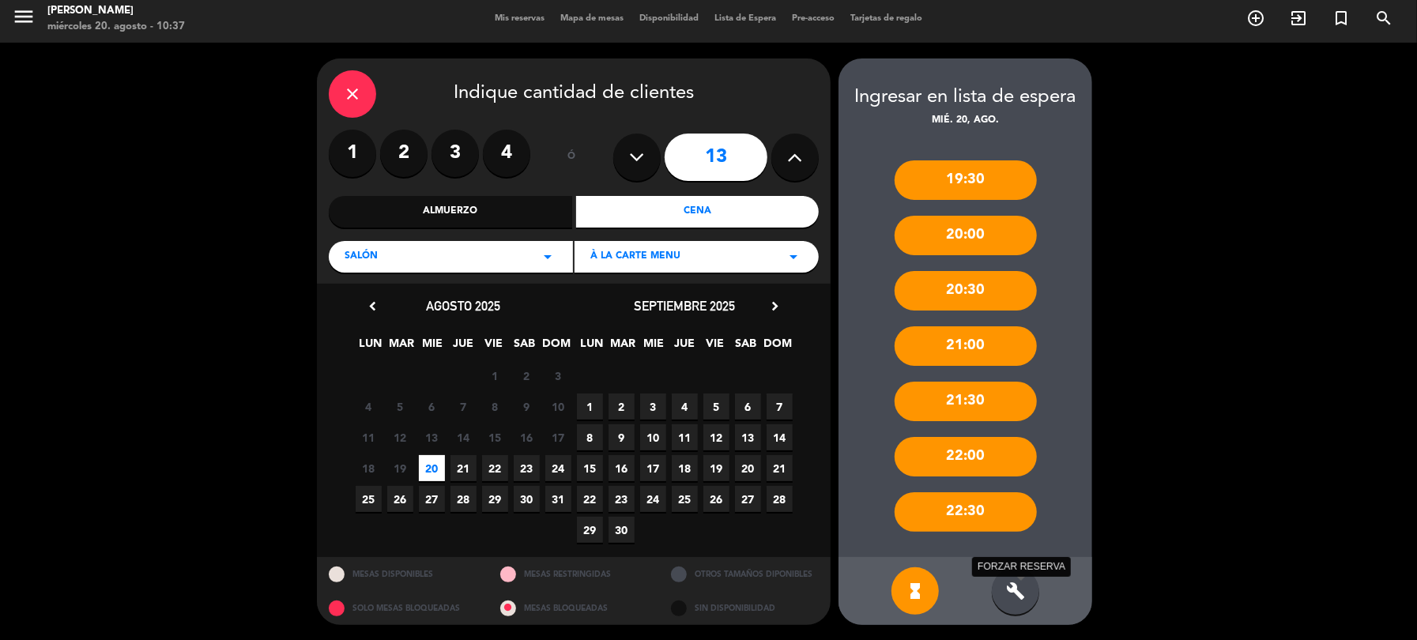
click at [1019, 586] on icon "build" at bounding box center [1015, 591] width 19 height 19
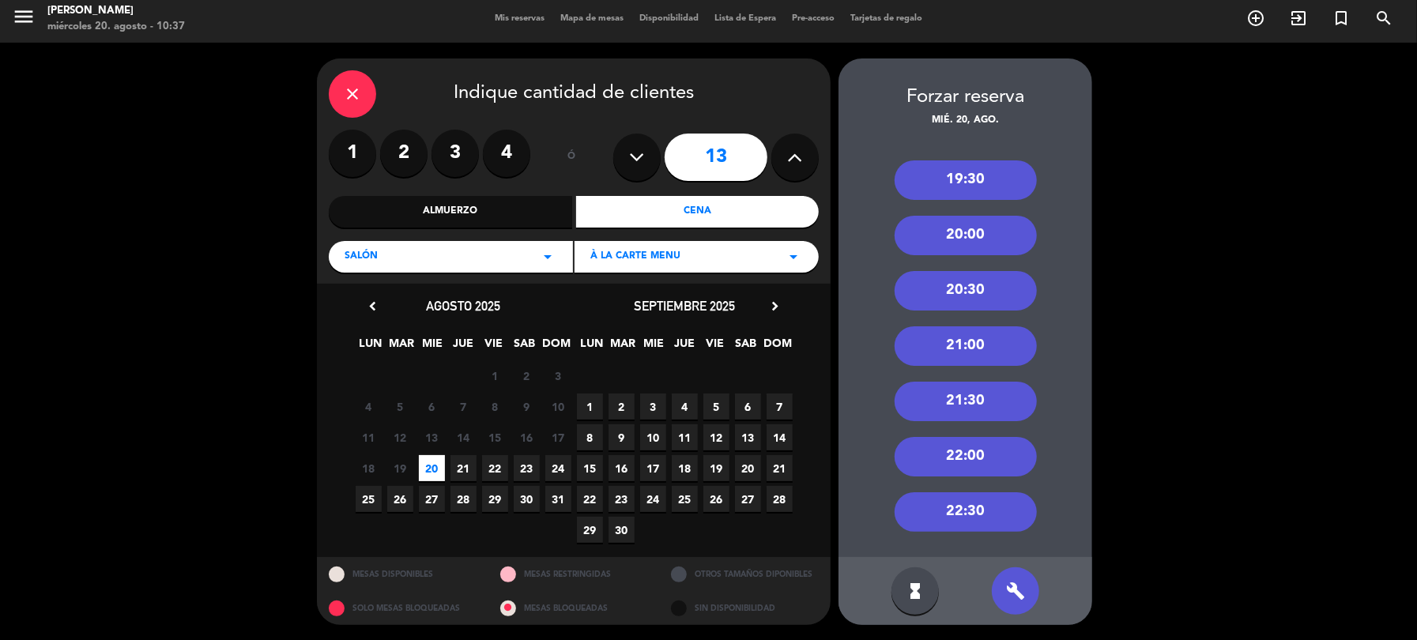
click at [956, 232] on div "20:00" at bounding box center [966, 236] width 142 height 40
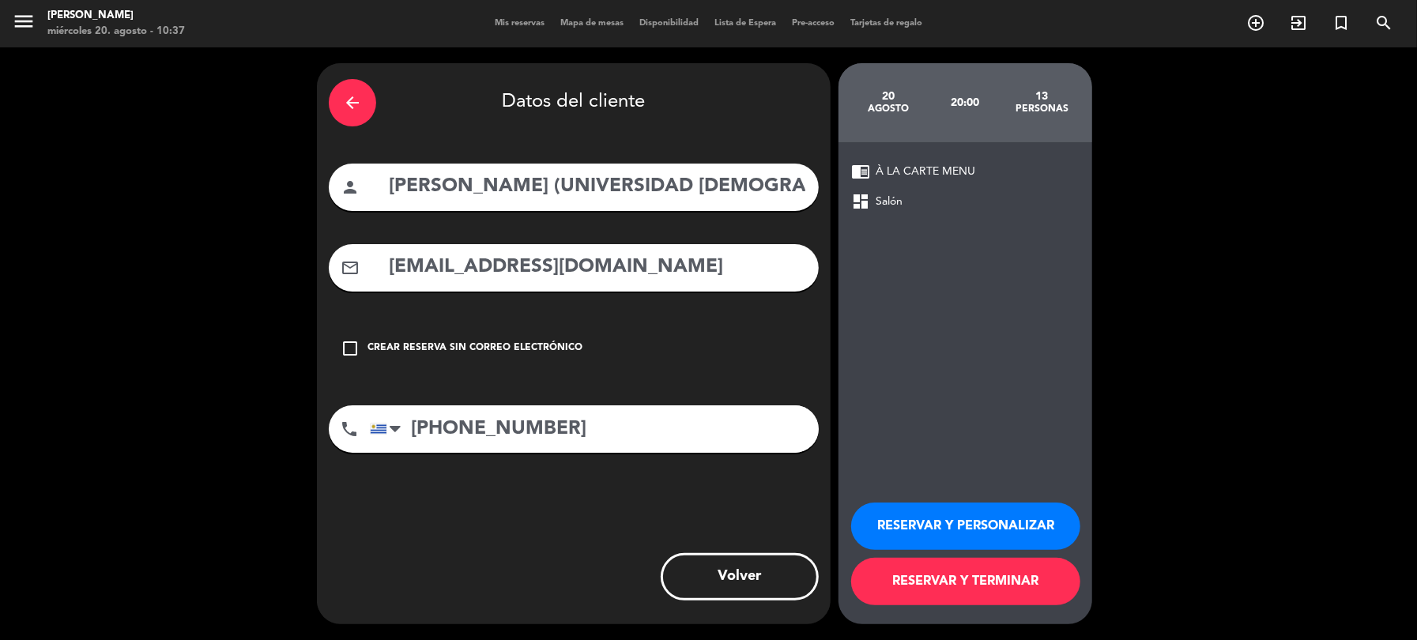
scroll to position [0, 0]
click at [963, 535] on button "RESERVAR Y PERSONALIZAR" at bounding box center [965, 526] width 229 height 47
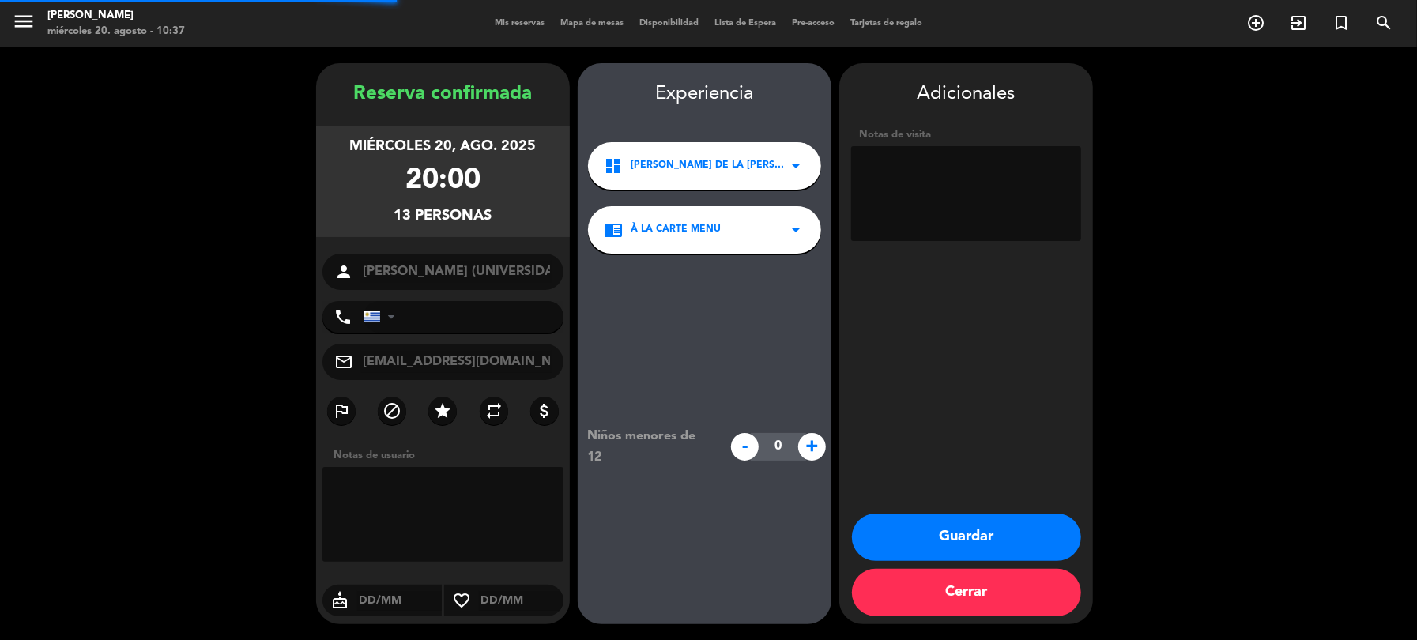
type input "[PHONE_NUMBER]"
click at [963, 535] on button "Guardar" at bounding box center [966, 537] width 229 height 47
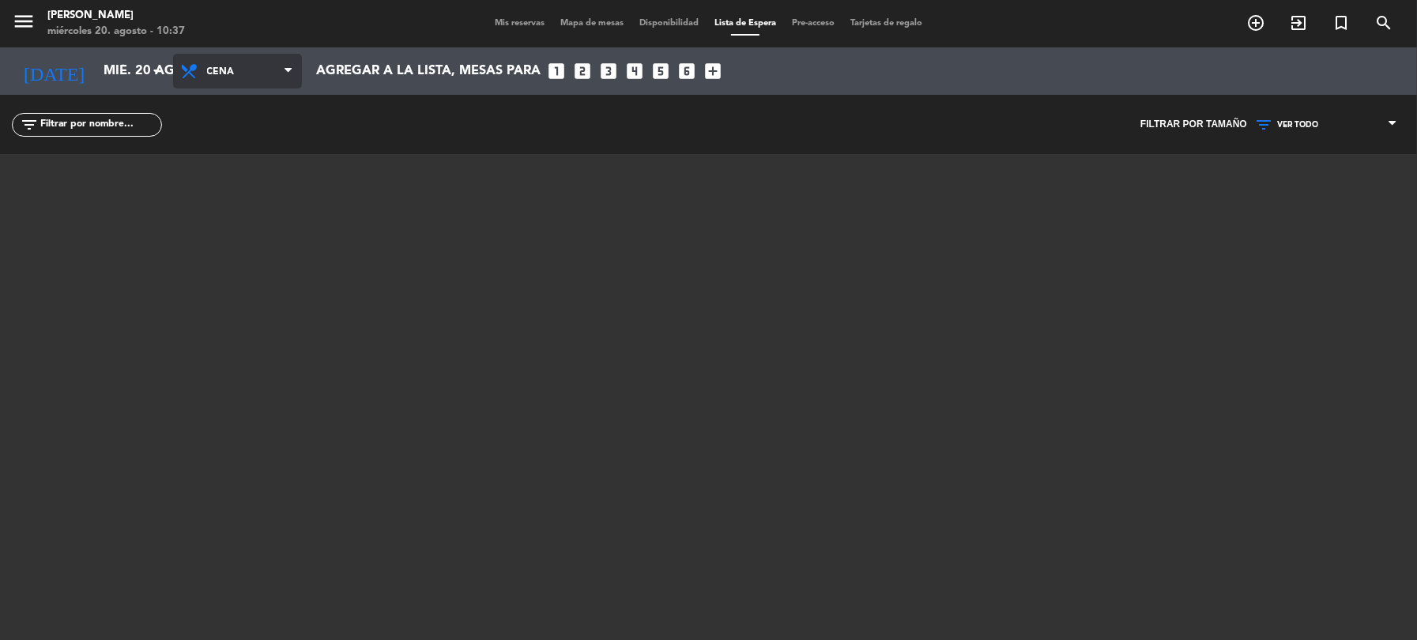
click at [279, 67] on span "Cena" at bounding box center [244, 72] width 75 height 30
click at [228, 140] on div "menu [PERSON_NAME] 20. [PERSON_NAME] - 10:37 Mis reservas Mapa de mesas Disponi…" at bounding box center [708, 320] width 1417 height 640
click at [96, 71] on input "mié. 20 ago." at bounding box center [180, 71] width 169 height 31
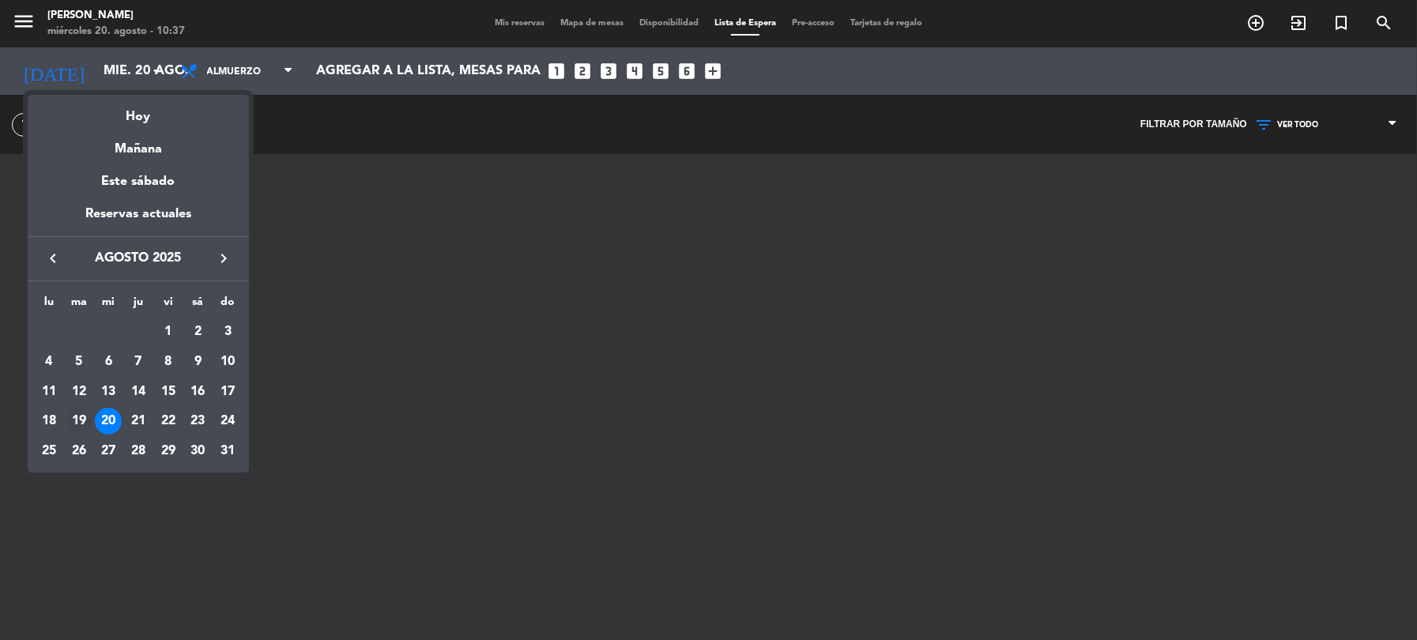
click at [77, 420] on div "19" at bounding box center [79, 421] width 27 height 27
type input "[DATE] ago."
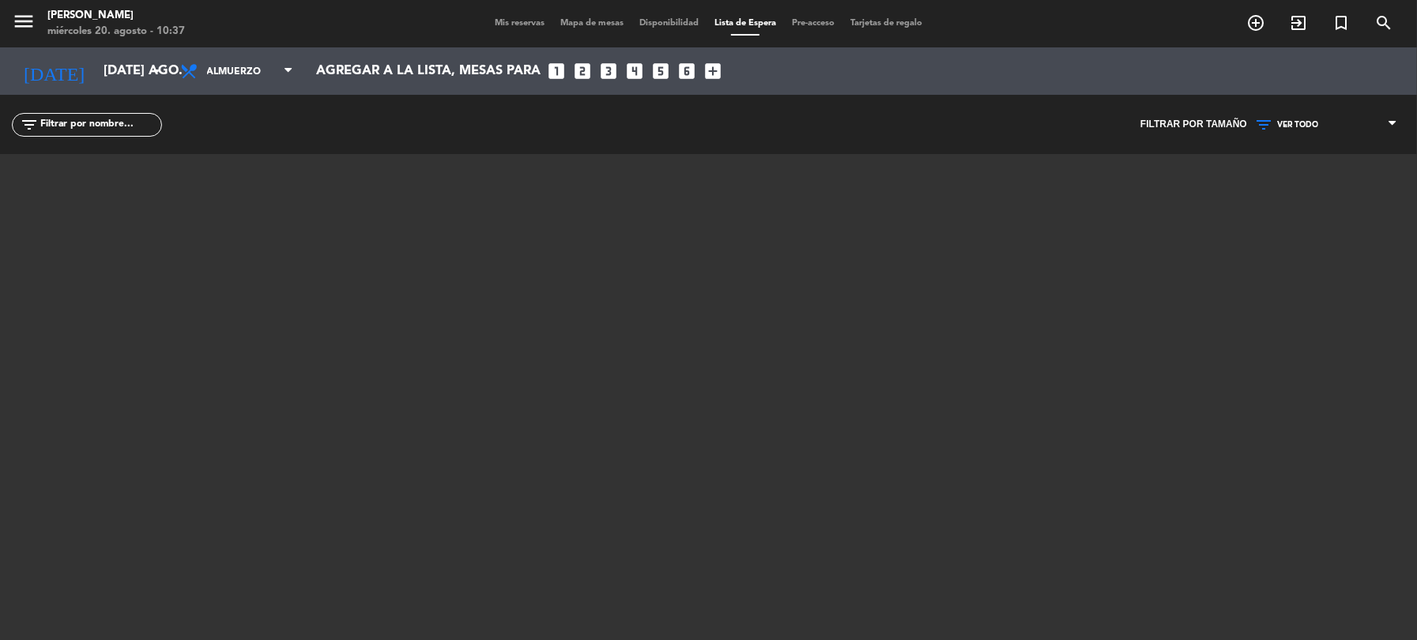
click at [503, 21] on span "Mis reservas" at bounding box center [520, 23] width 66 height 9
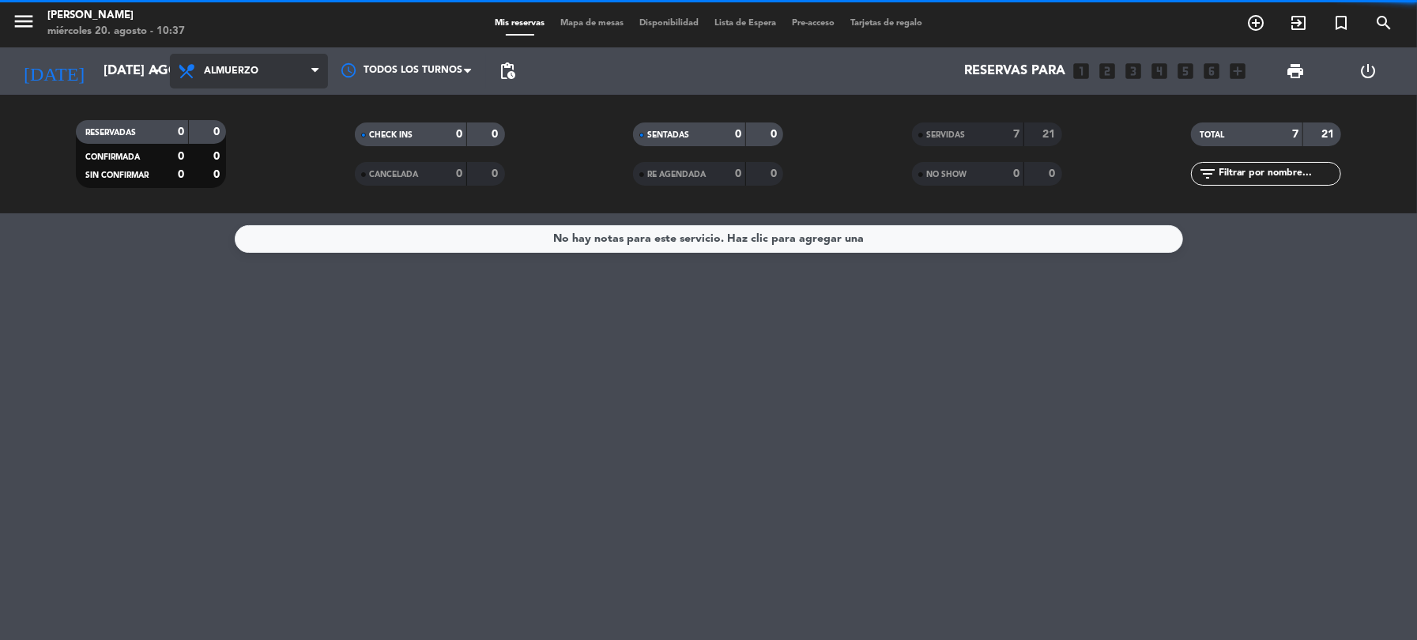
click at [317, 71] on icon at bounding box center [314, 71] width 7 height 13
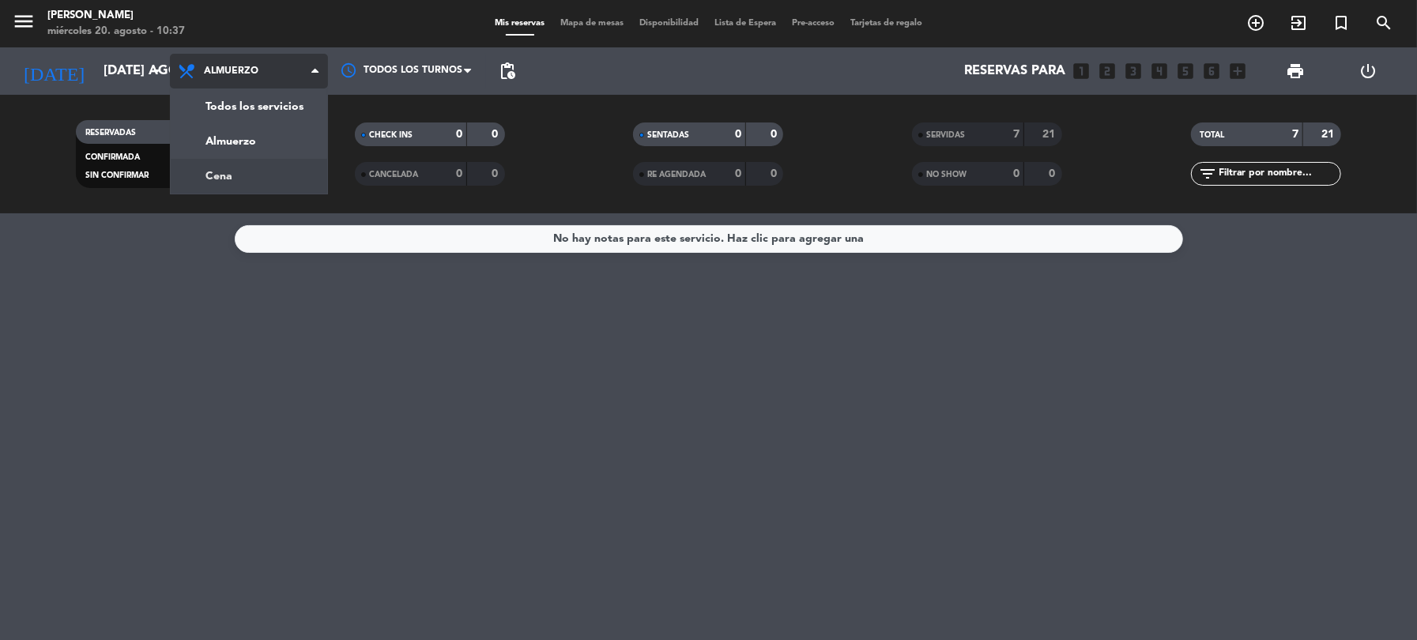
click at [236, 181] on div "menu [PERSON_NAME] 20. [PERSON_NAME] - 10:37 Mis reservas Mapa de mesas Disponi…" at bounding box center [708, 106] width 1417 height 213
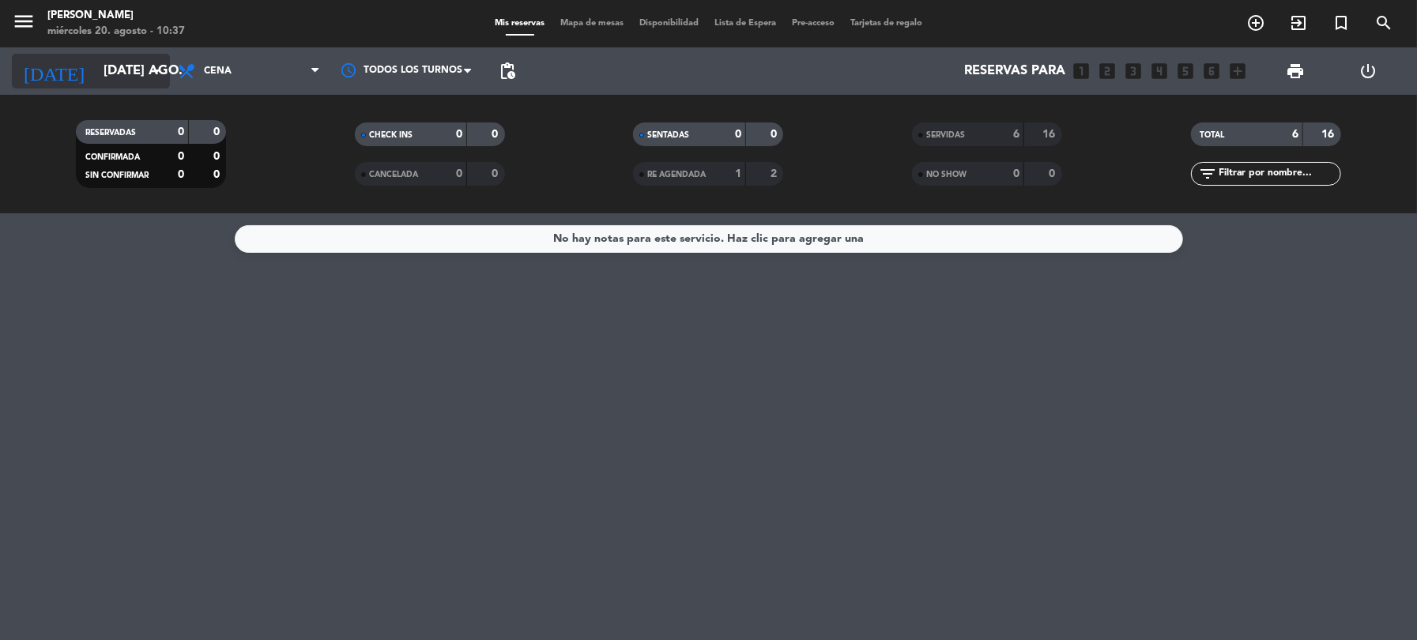
click at [156, 70] on icon "arrow_drop_down" at bounding box center [156, 71] width 19 height 19
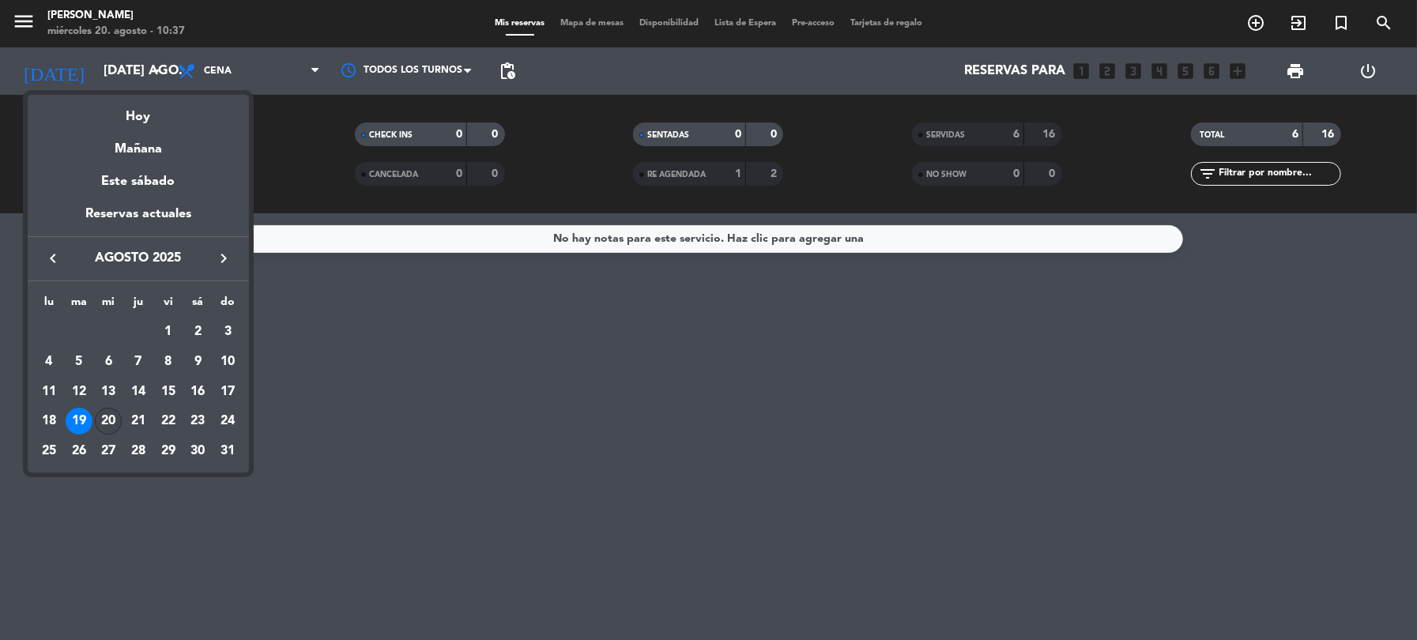
click at [109, 428] on div "20" at bounding box center [108, 421] width 27 height 27
type input "mié. 20 ago."
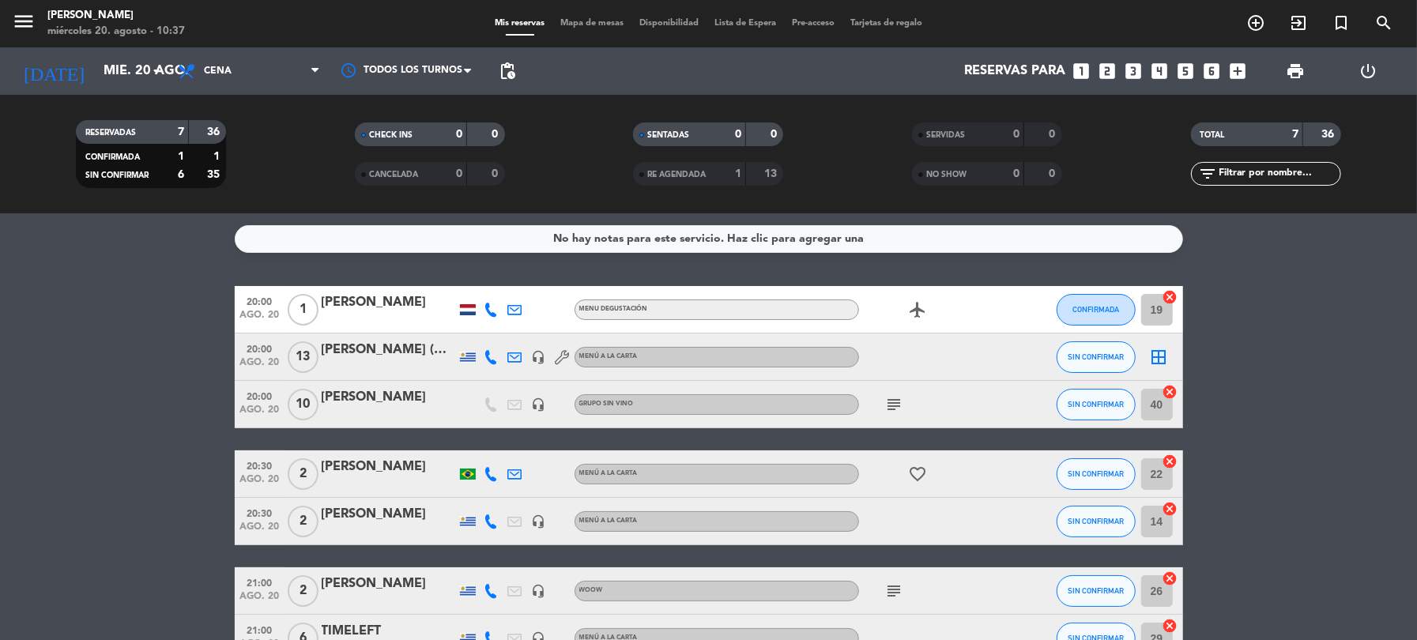
click at [541, 356] on icon "headset_mic" at bounding box center [539, 357] width 14 height 14
